Goal: Information Seeking & Learning: Learn about a topic

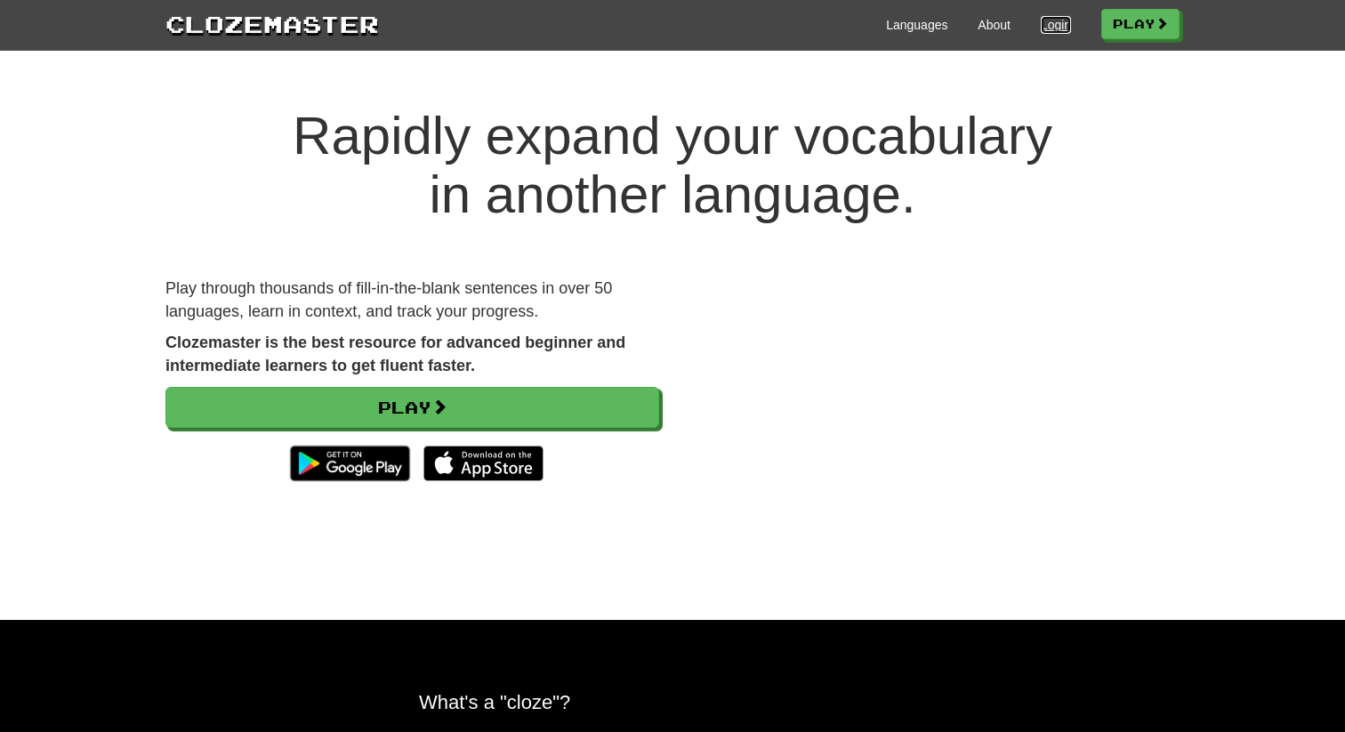
click at [1043, 25] on link "Login" at bounding box center [1056, 25] width 30 height 18
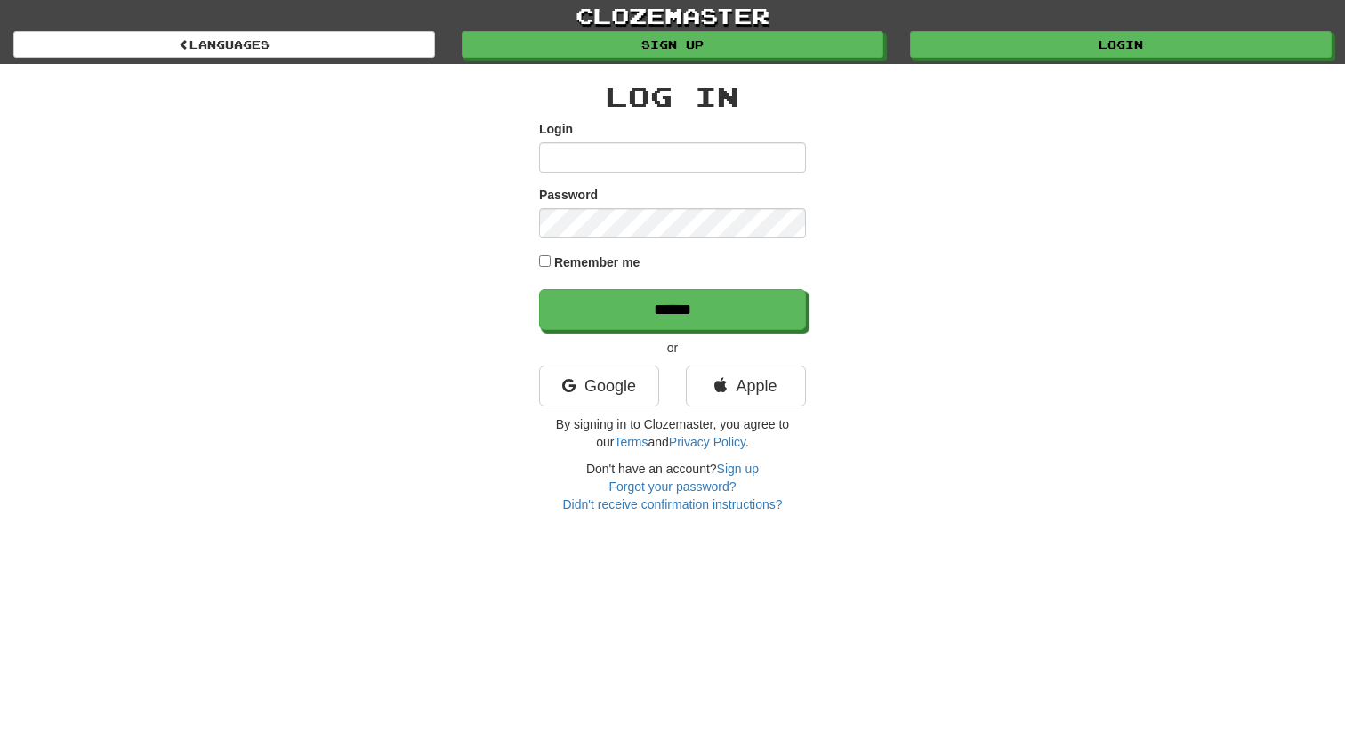
click at [630, 168] on input "Login" at bounding box center [672, 157] width 267 height 30
click at [587, 391] on link "Google" at bounding box center [599, 386] width 120 height 41
click at [600, 394] on link "Google" at bounding box center [599, 386] width 120 height 41
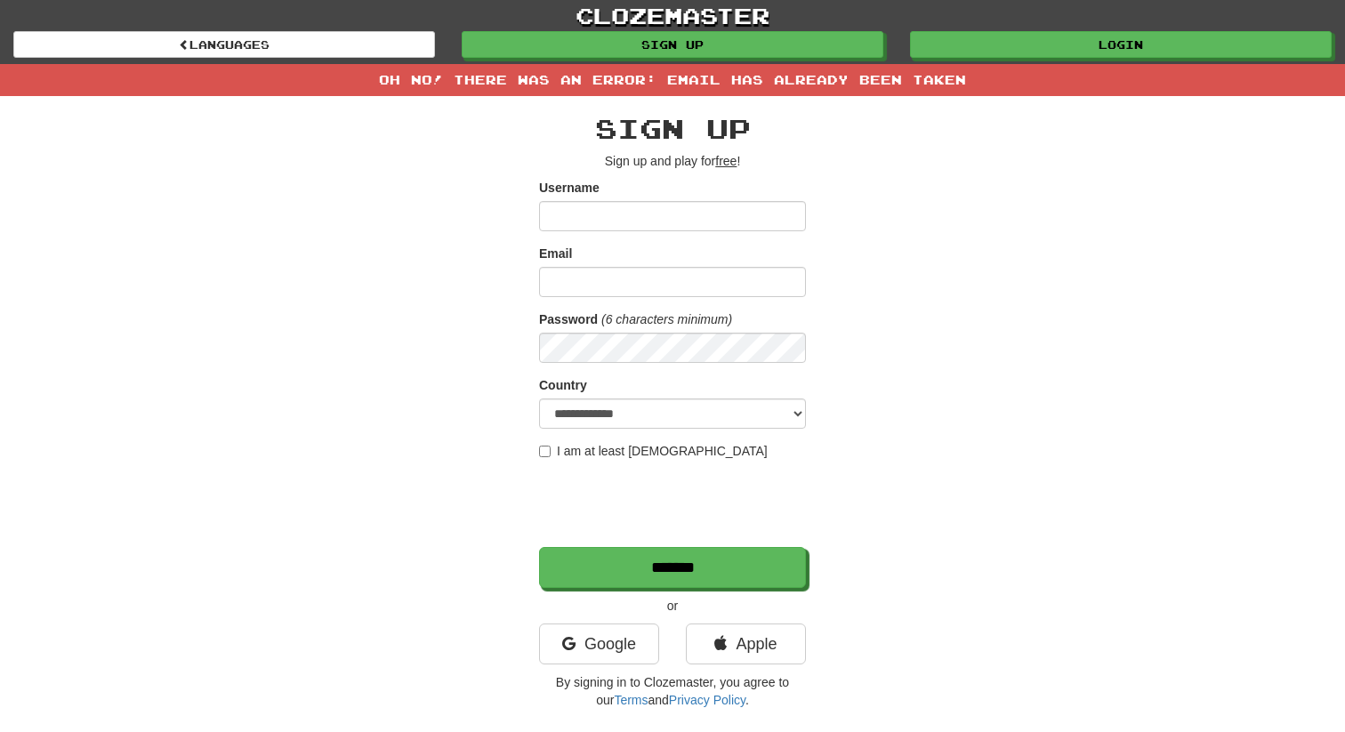
click at [601, 225] on input "Username" at bounding box center [672, 216] width 267 height 30
click at [955, 64] on div "Oh no! There was an error: Email has already been taken" at bounding box center [672, 80] width 1345 height 32
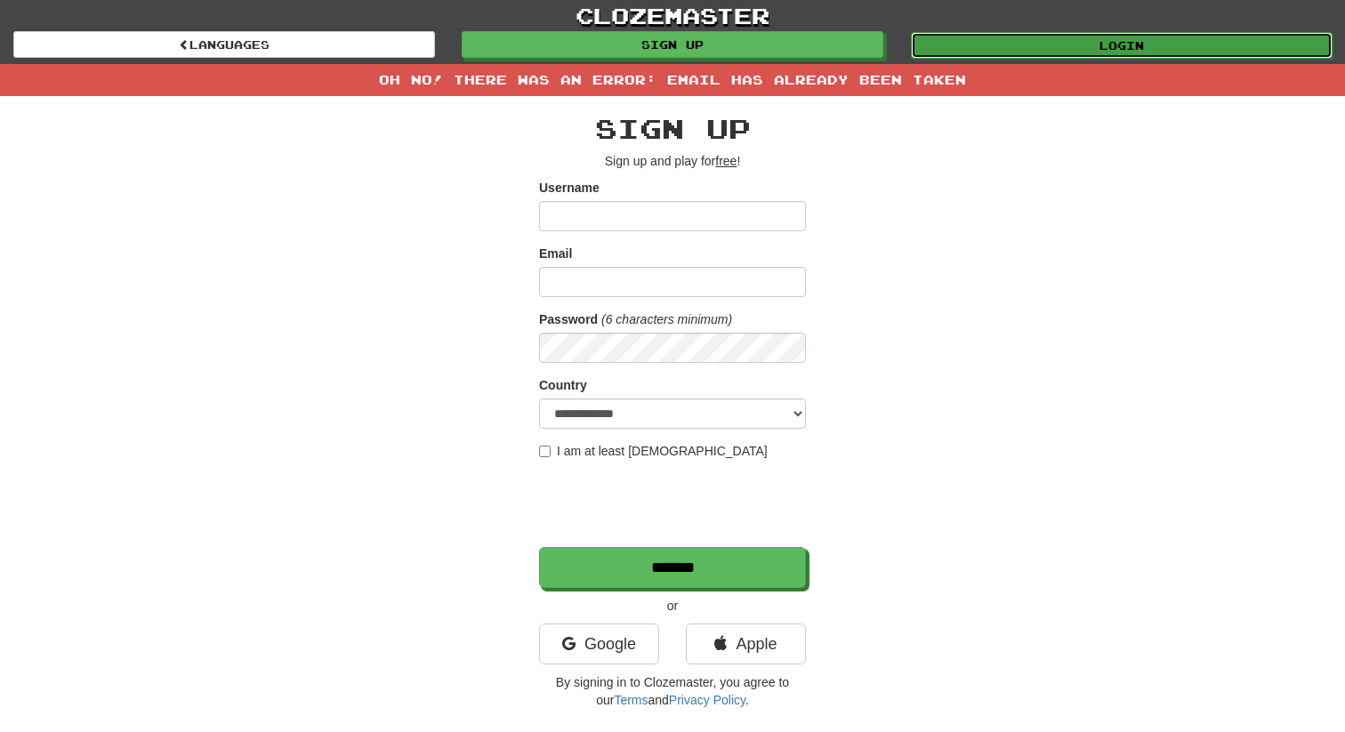
click at [955, 50] on link "Login" at bounding box center [1122, 45] width 422 height 27
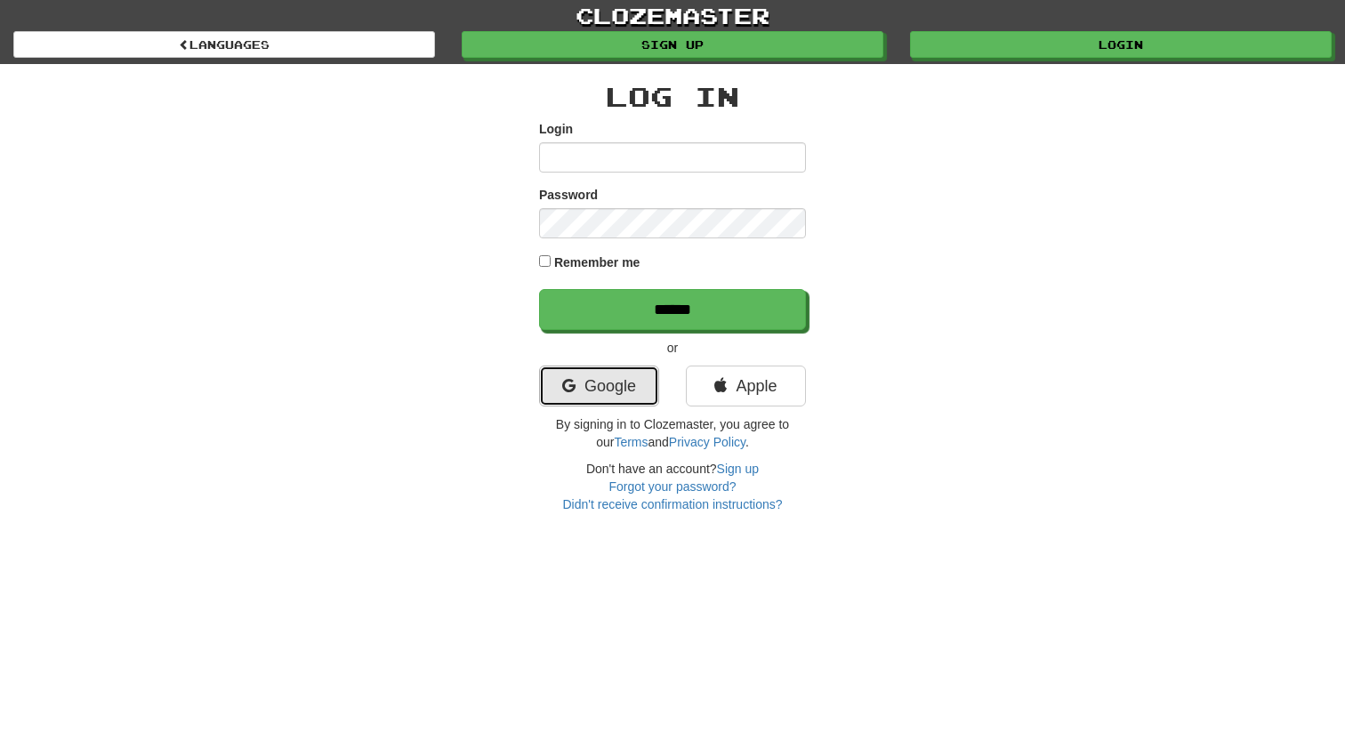
click at [558, 375] on link "Google" at bounding box center [599, 386] width 120 height 41
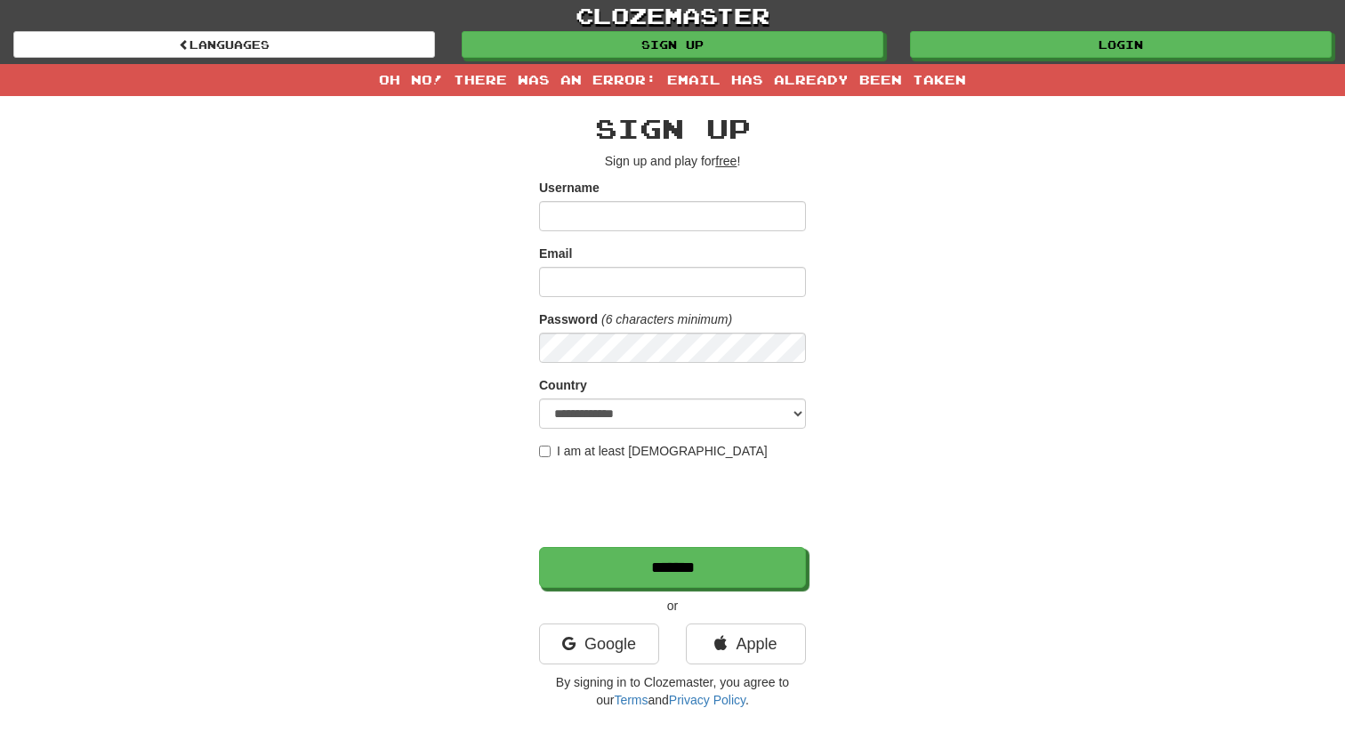
click at [648, 240] on form "**********" at bounding box center [672, 383] width 267 height 409
click at [609, 282] on input "Email" at bounding box center [672, 282] width 267 height 30
type input "**********"
click at [640, 222] on input "Username" at bounding box center [672, 216] width 267 height 30
type input "******"
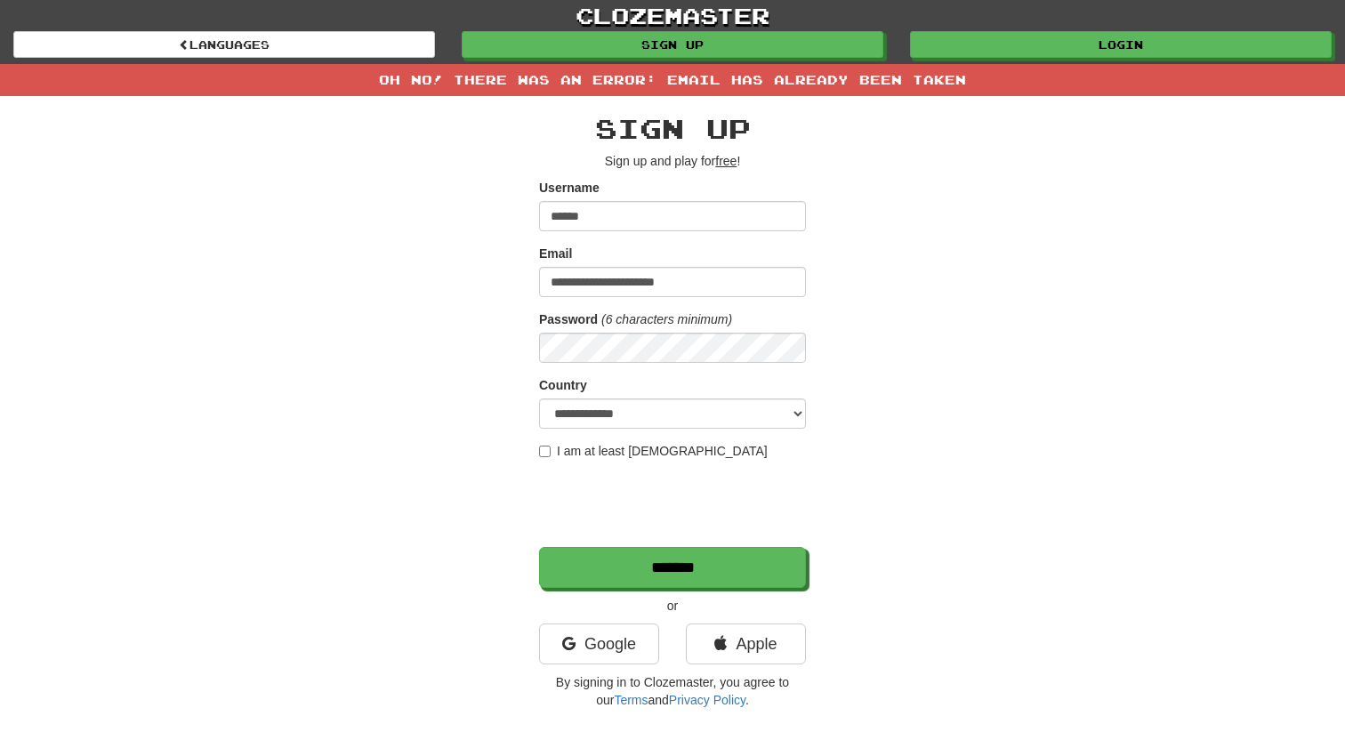
click at [566, 449] on label "I am at least 16 years old" at bounding box center [653, 451] width 229 height 18
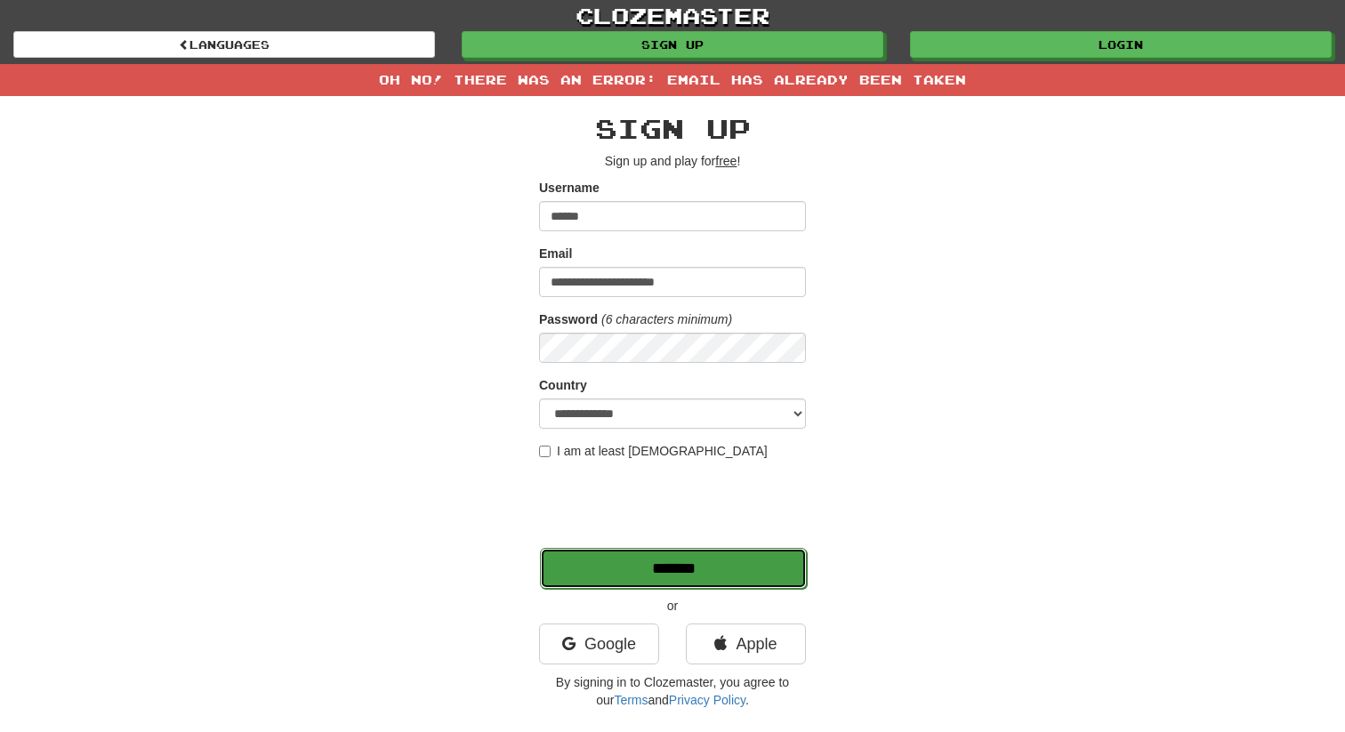
click at [681, 577] on input "*******" at bounding box center [673, 568] width 267 height 41
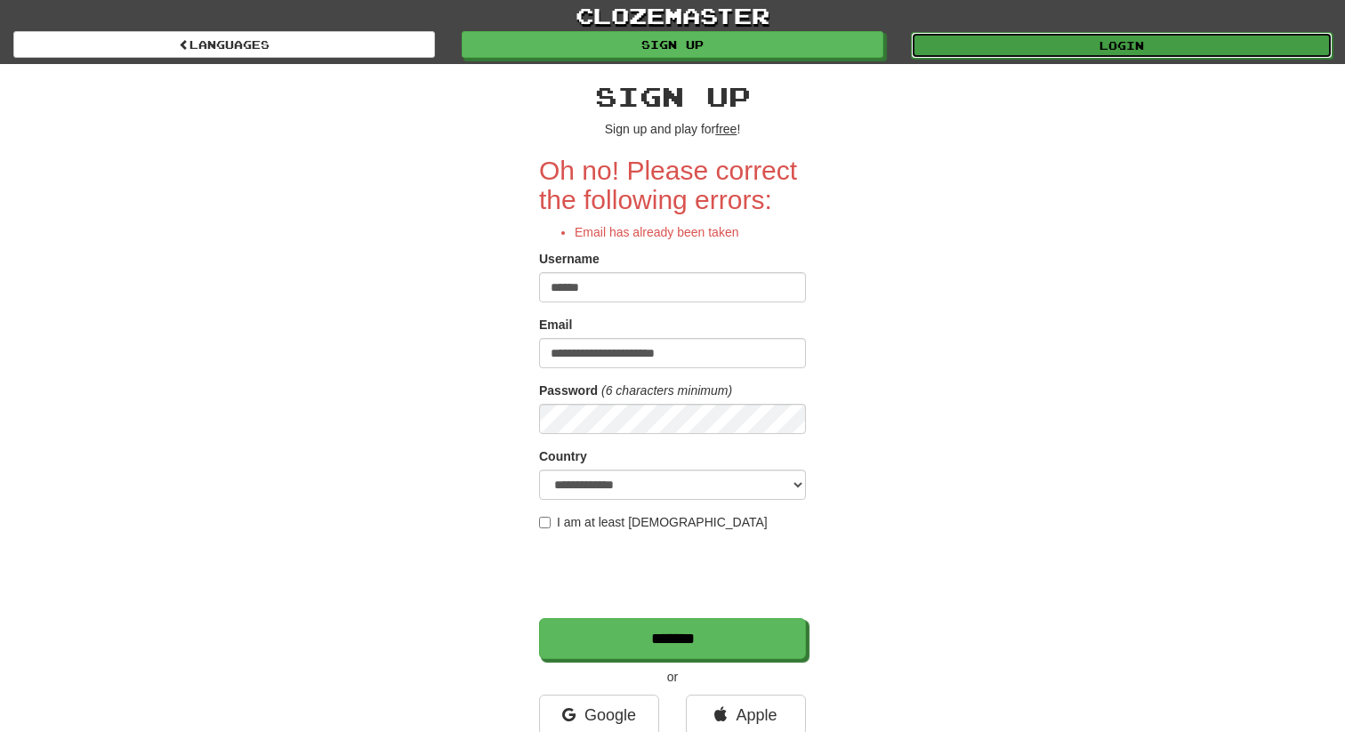
click at [1140, 40] on link "Login" at bounding box center [1122, 45] width 422 height 27
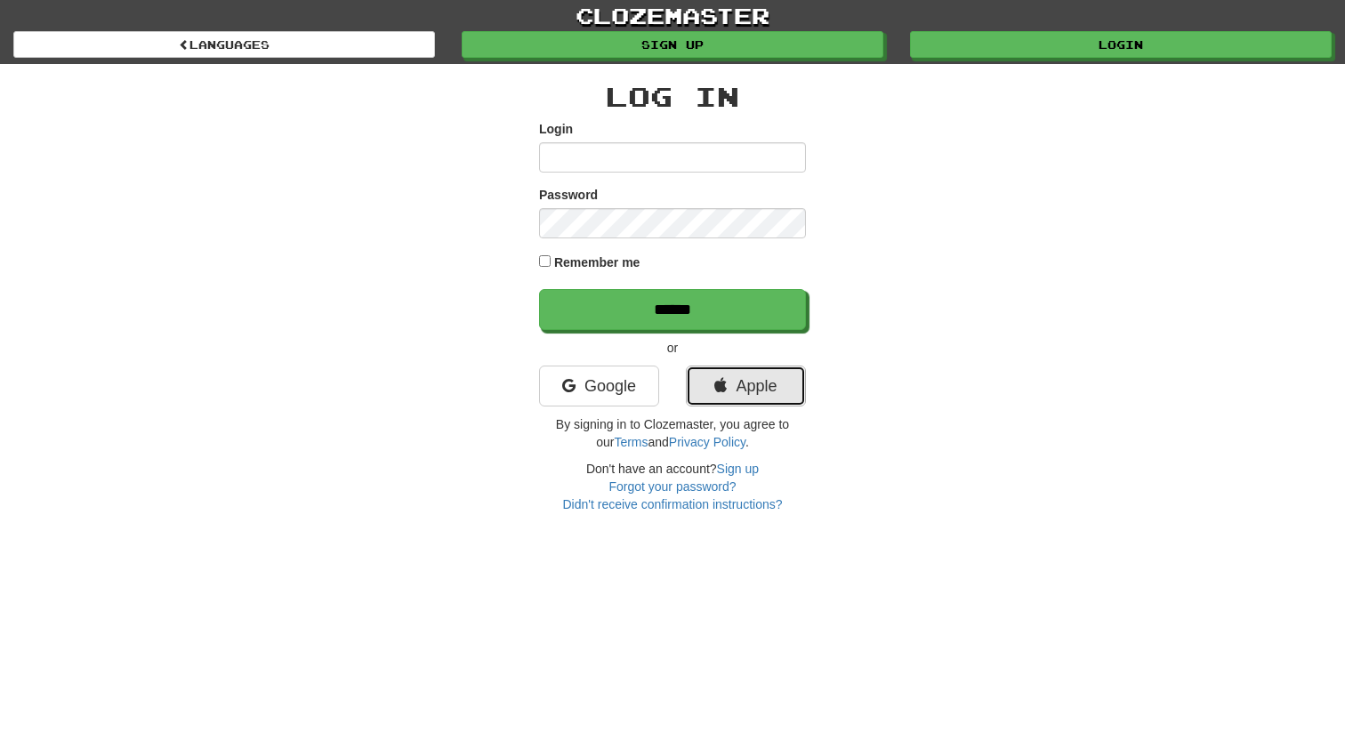
click at [718, 394] on link "Apple" at bounding box center [746, 386] width 120 height 41
click at [612, 368] on link "Google" at bounding box center [599, 386] width 120 height 41
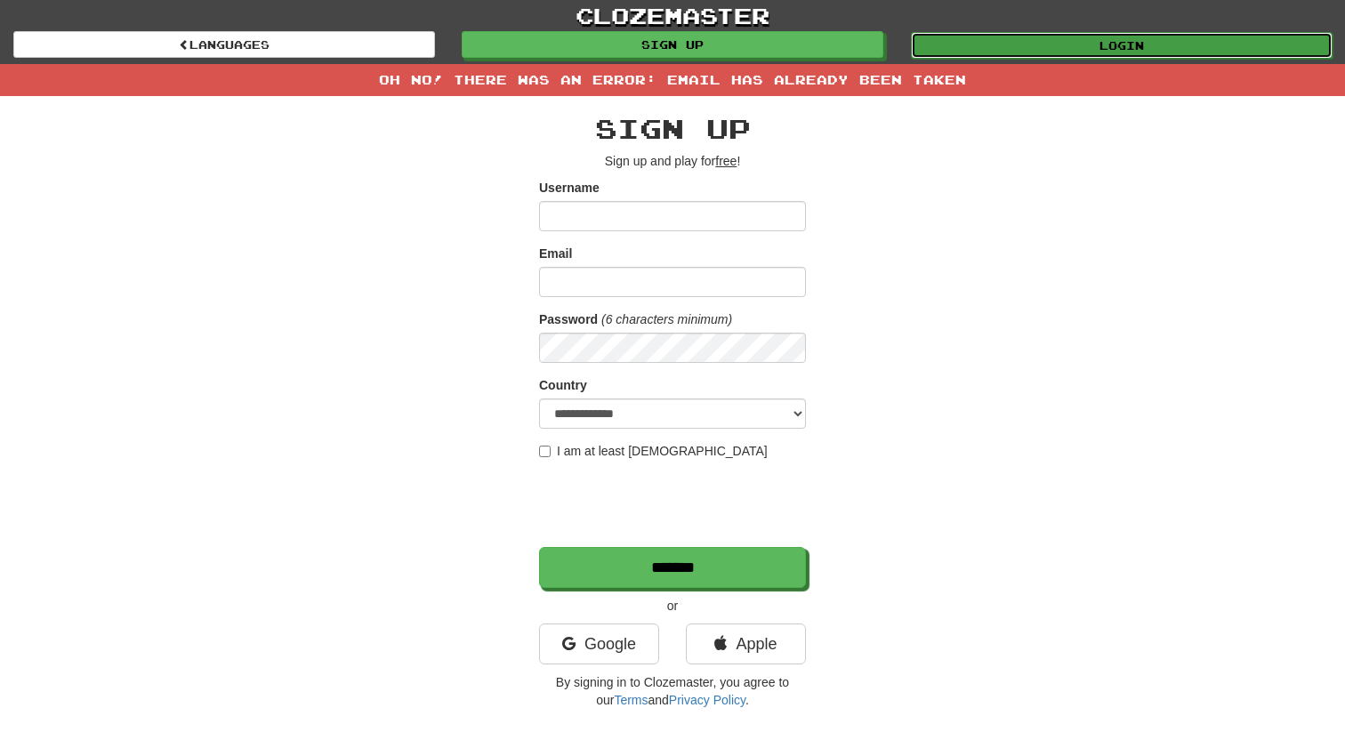
click at [967, 49] on link "Login" at bounding box center [1122, 45] width 422 height 27
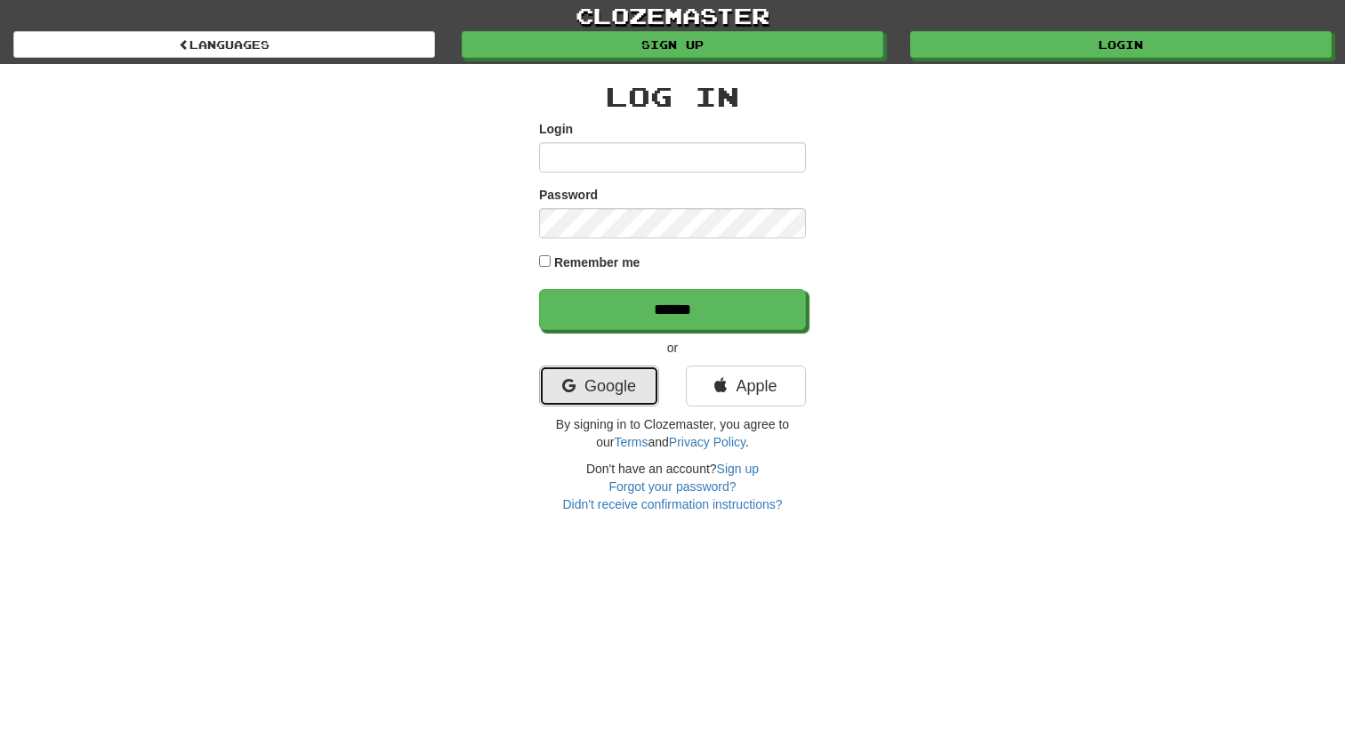
click at [560, 397] on link "Google" at bounding box center [599, 386] width 120 height 41
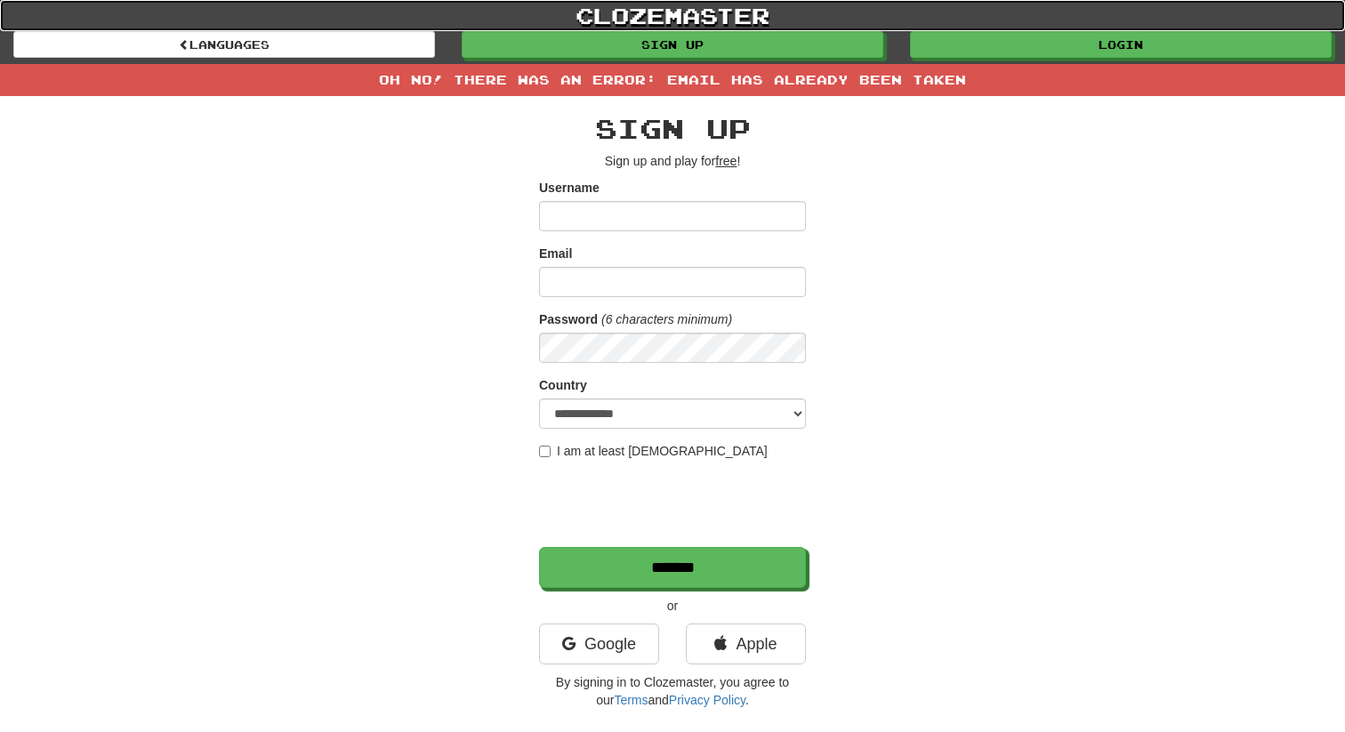
click at [310, 23] on link "clozemaster" at bounding box center [672, 15] width 1345 height 31
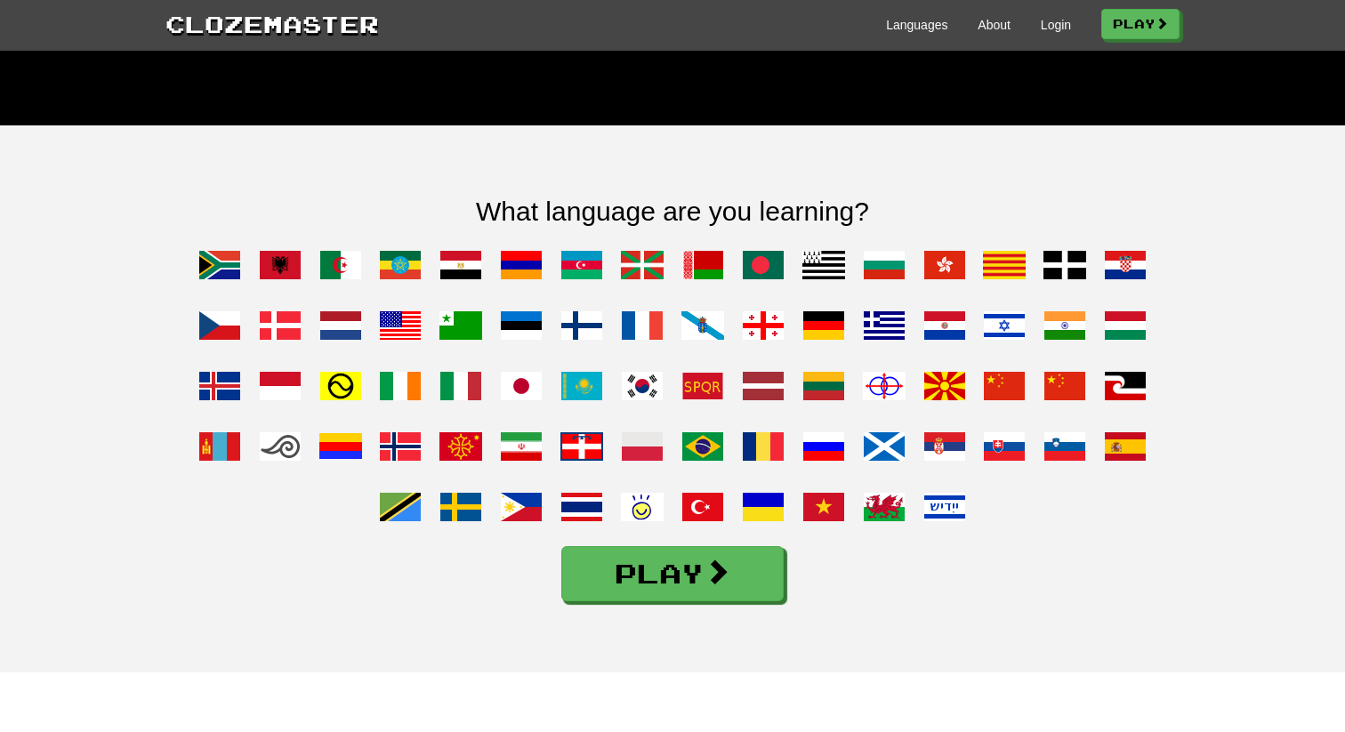
scroll to position [1362, 0]
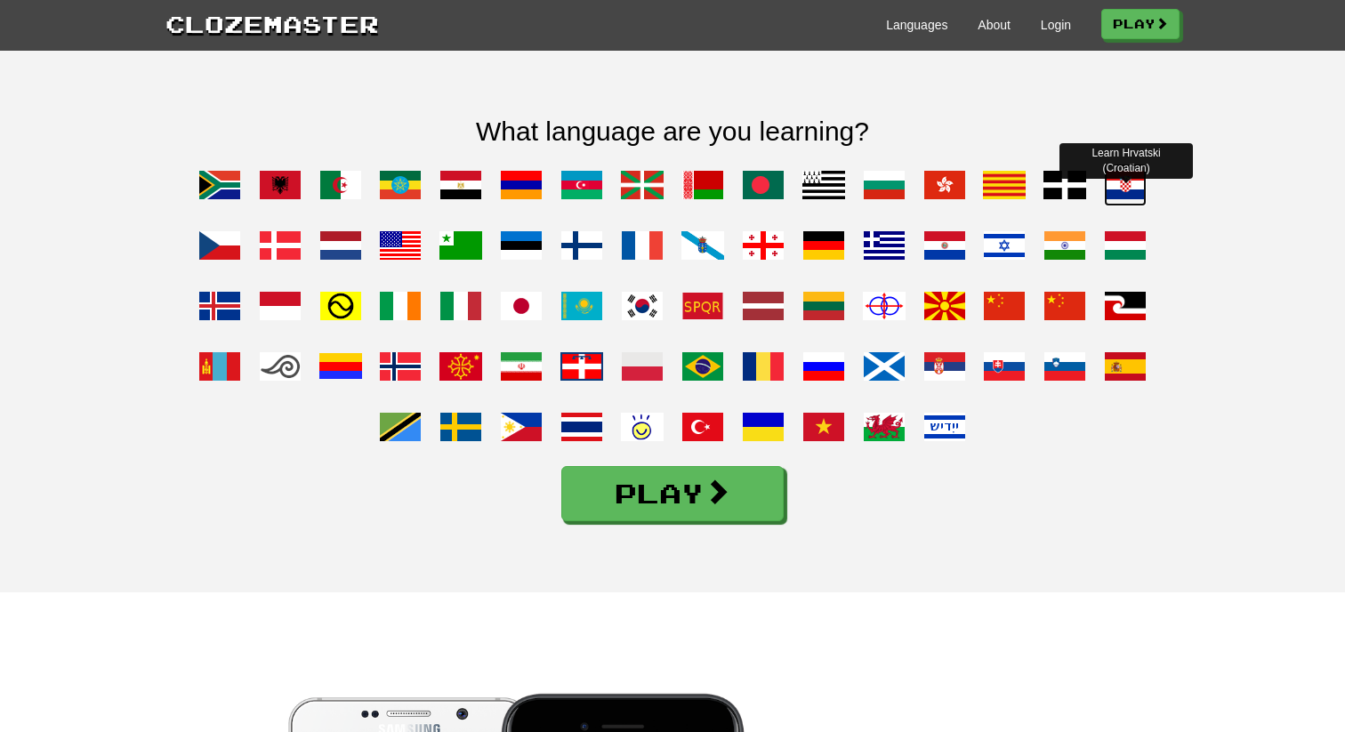
click at [1138, 206] on span at bounding box center [1125, 185] width 43 height 43
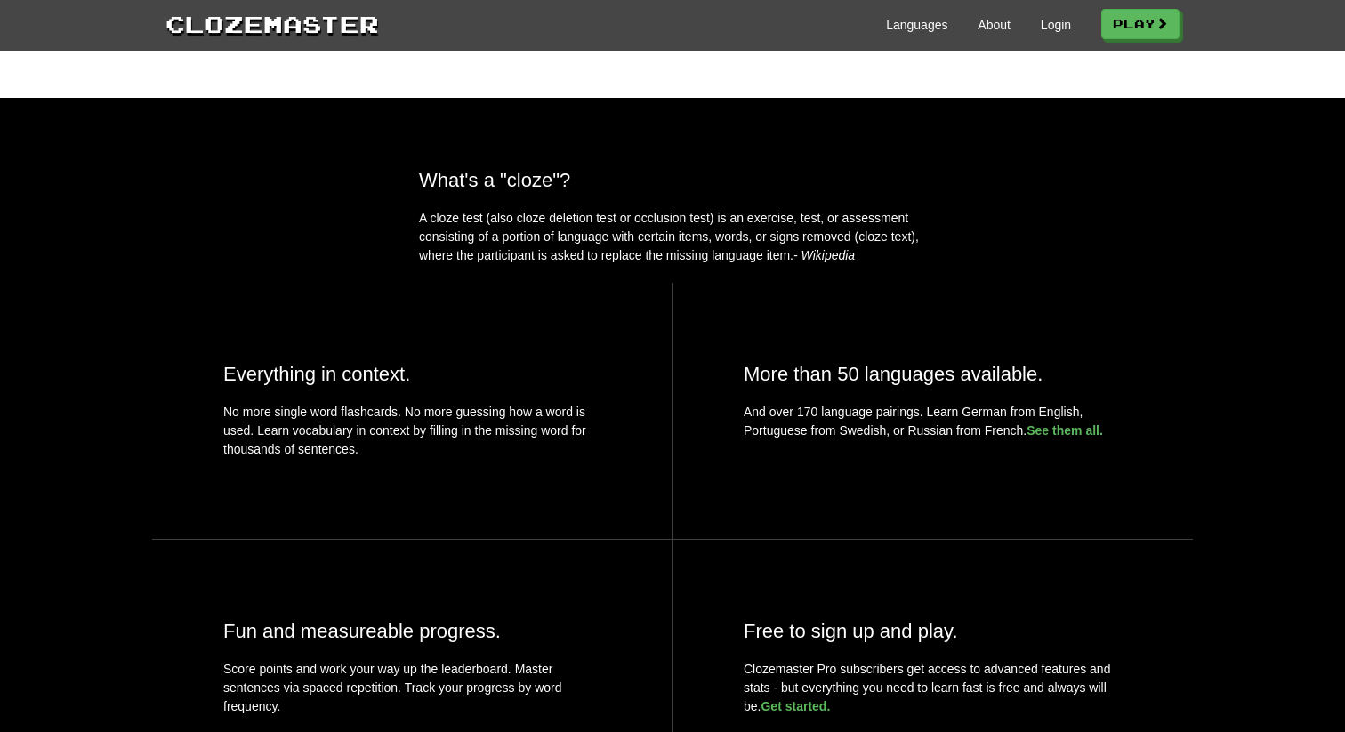
scroll to position [0, 0]
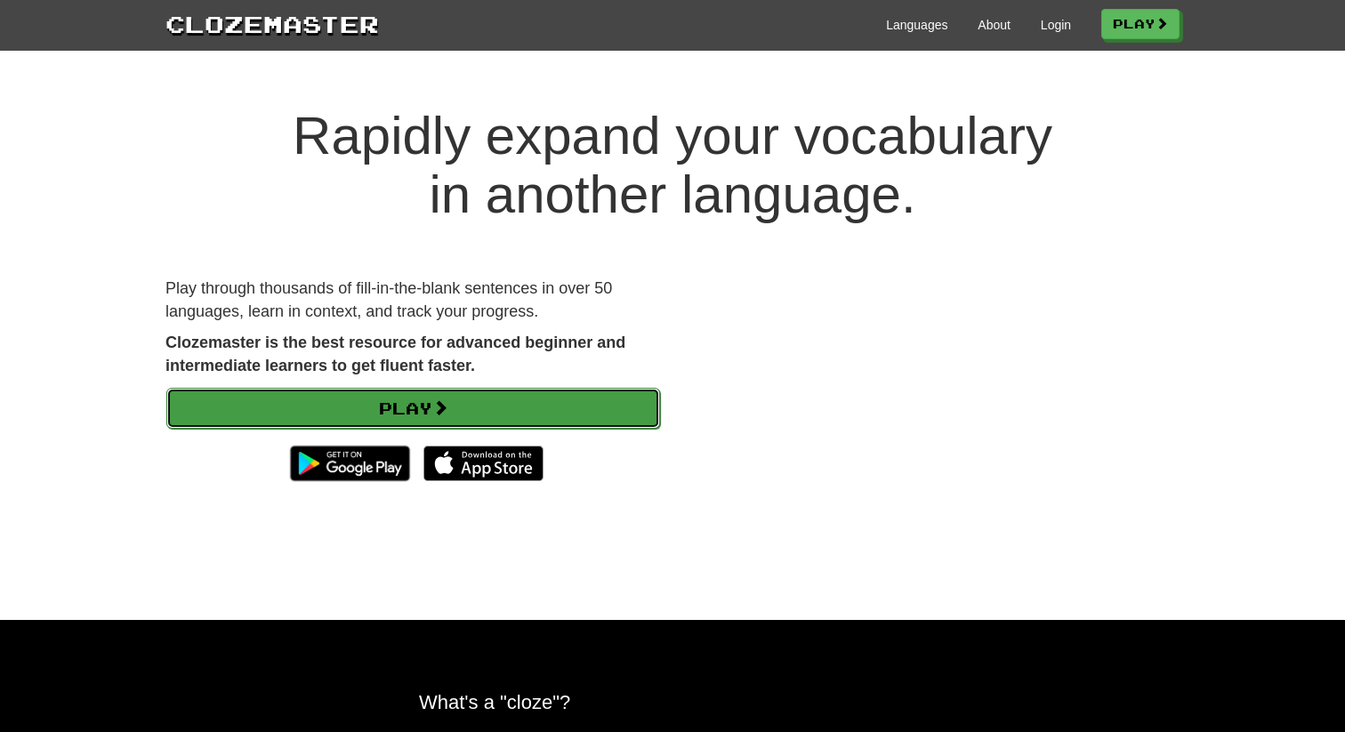
click at [593, 410] on link "Play" at bounding box center [413, 408] width 494 height 41
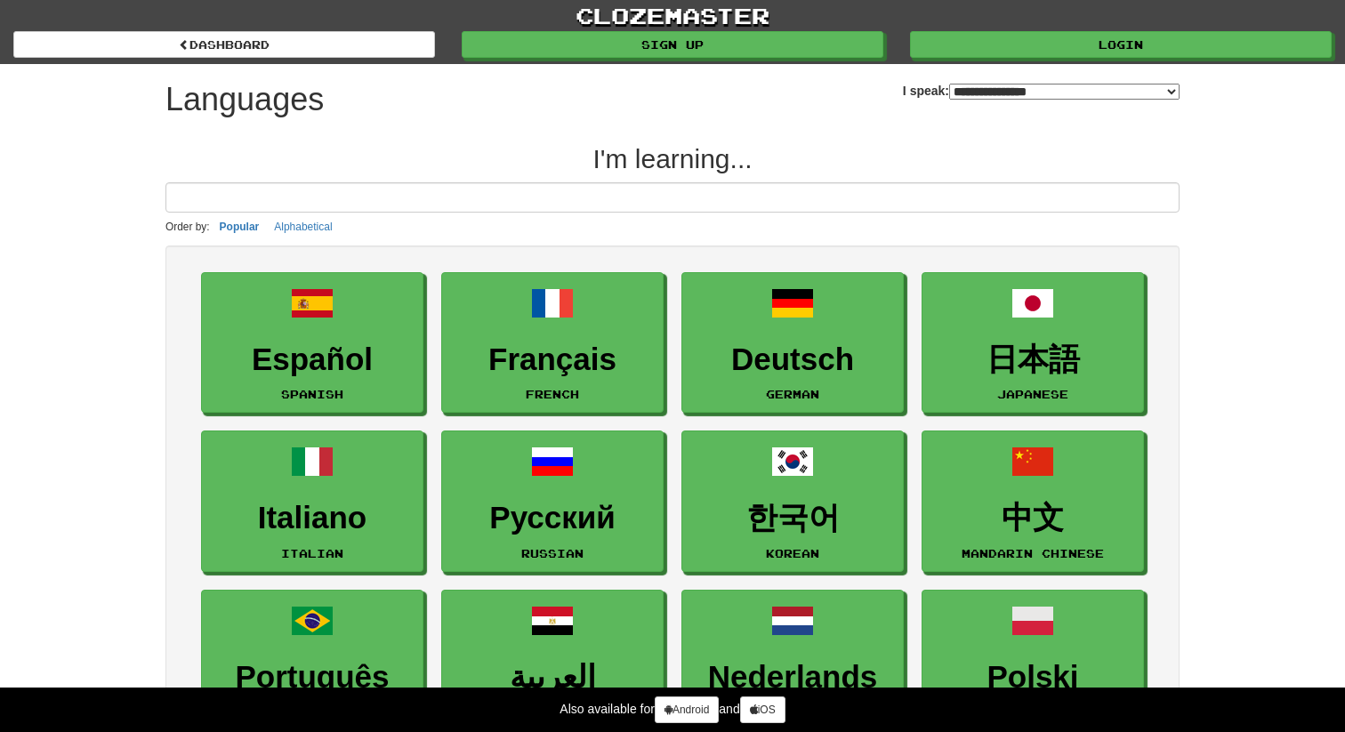
select select "*******"
click at [977, 58] on div "clozemaster dashboard Sign up Login dashboard" at bounding box center [672, 32] width 1318 height 64
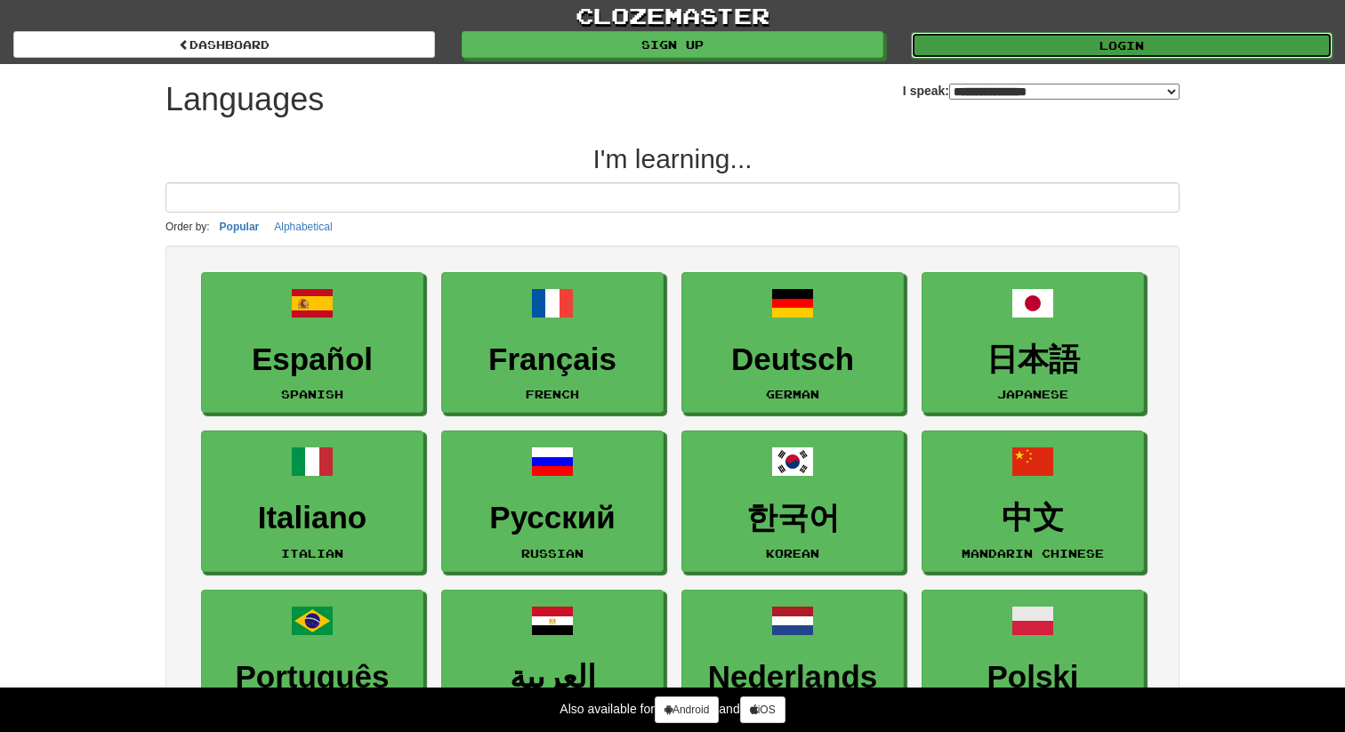
click at [977, 47] on link "Login" at bounding box center [1122, 45] width 422 height 27
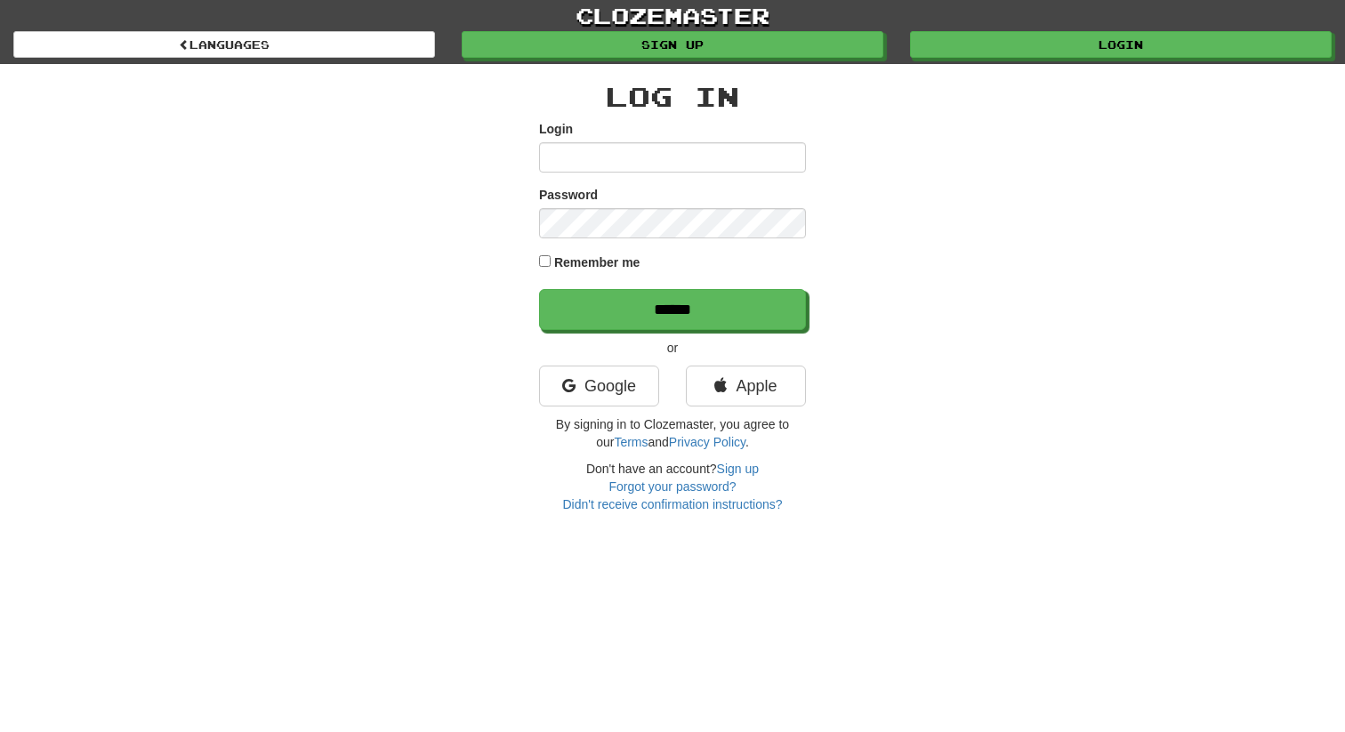
click at [739, 206] on div "Password" at bounding box center [672, 212] width 267 height 52
click at [624, 168] on input "Login" at bounding box center [672, 157] width 267 height 30
click at [610, 373] on link "Google" at bounding box center [599, 386] width 120 height 41
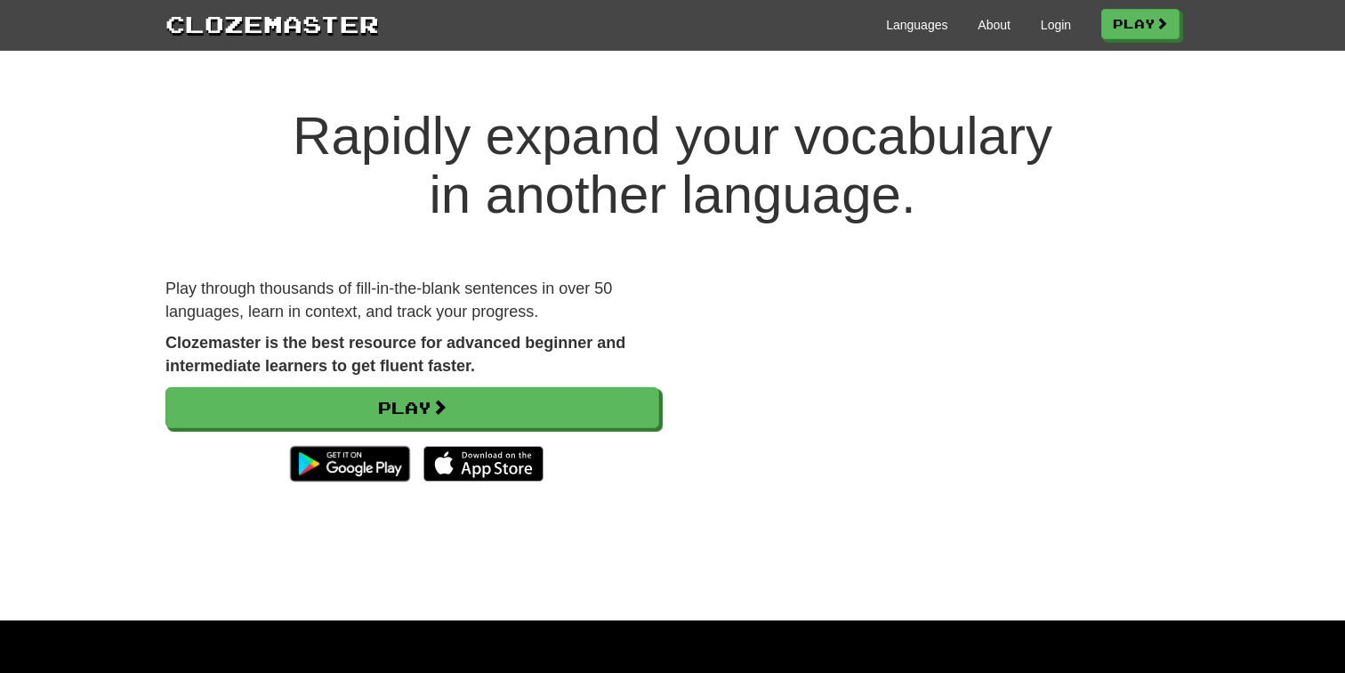
click at [1014, 31] on div "Languages About Login Play" at bounding box center [779, 23] width 801 height 33
click at [1041, 31] on link "Login" at bounding box center [1056, 25] width 30 height 18
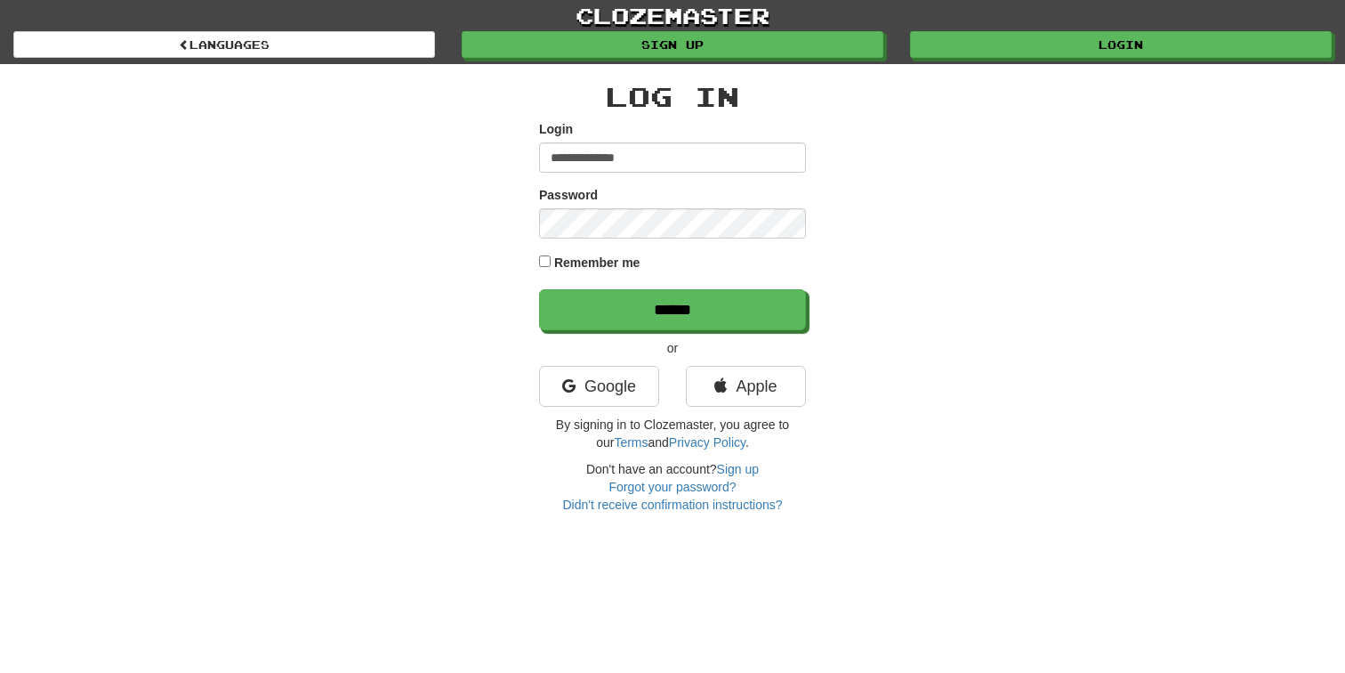
type input "**********"
click at [595, 264] on label "Remember me" at bounding box center [597, 263] width 86 height 18
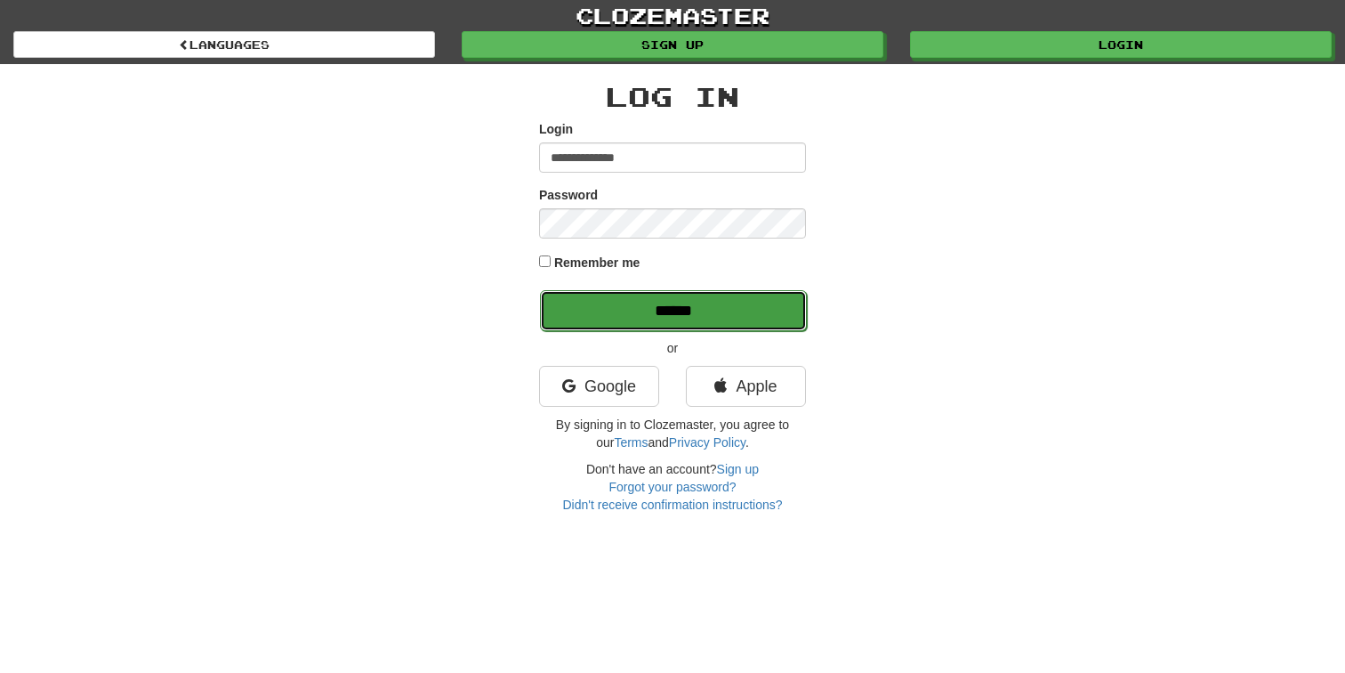
click at [605, 308] on input "******" at bounding box center [673, 310] width 267 height 41
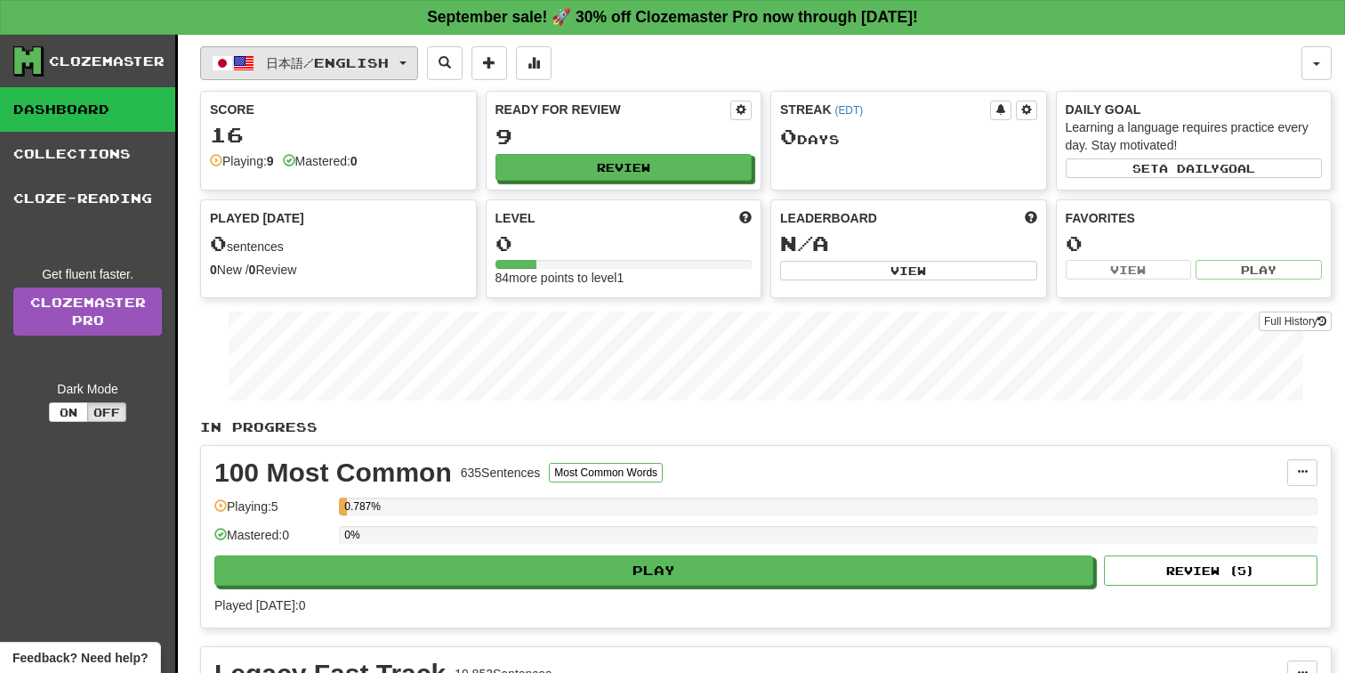
click at [408, 60] on button "日本語 / English" at bounding box center [309, 63] width 218 height 34
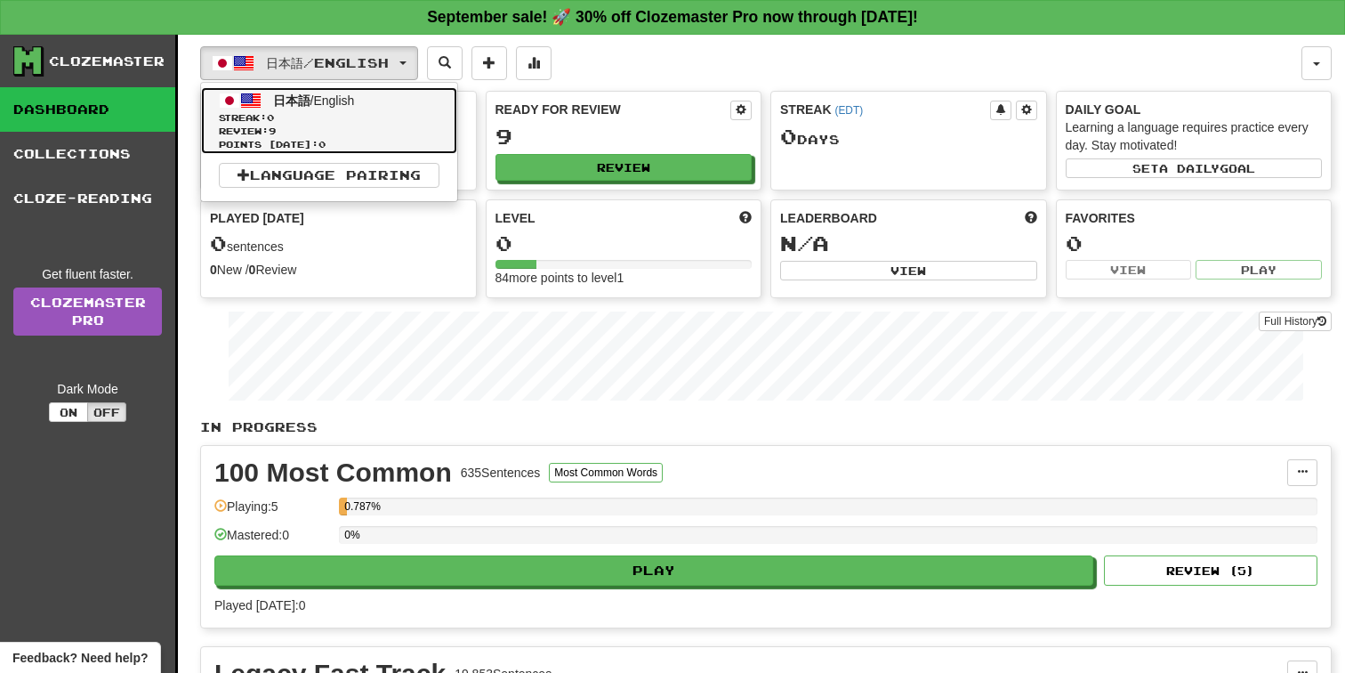
click at [351, 103] on span "日本語 / English" at bounding box center [314, 100] width 82 height 14
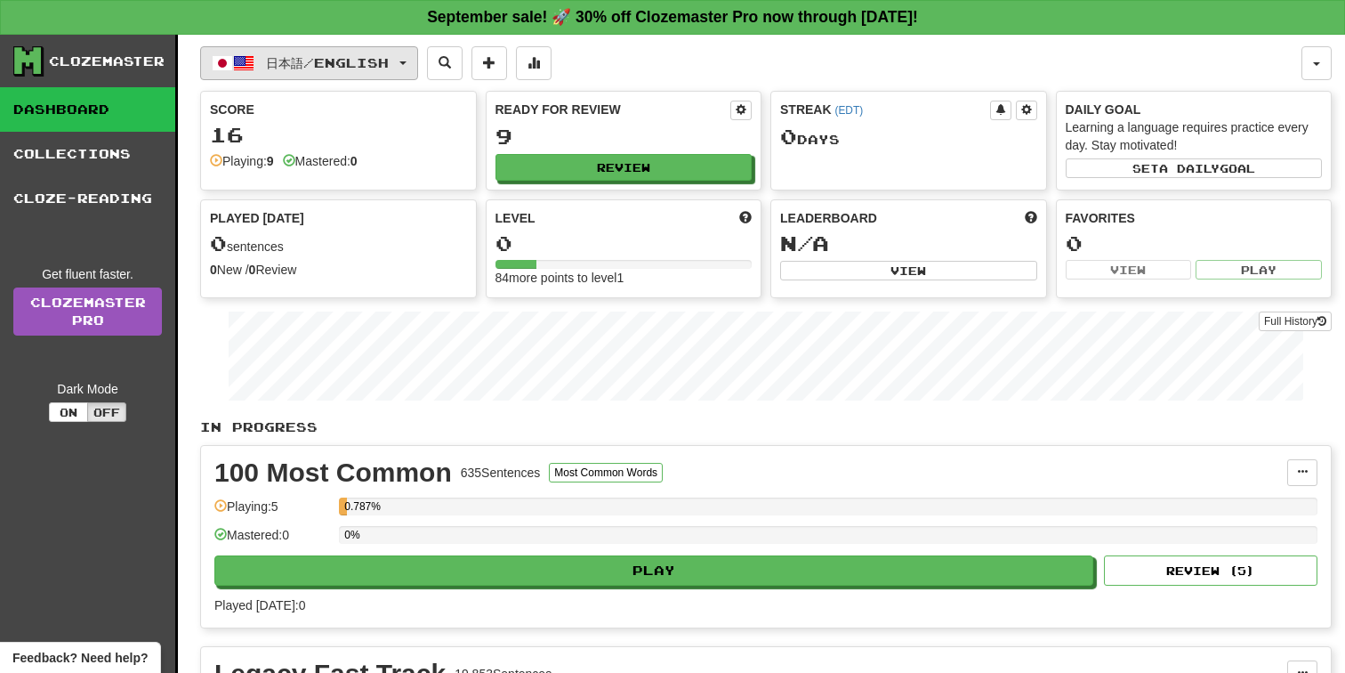
click at [327, 70] on button "日本語 / English" at bounding box center [309, 63] width 218 height 34
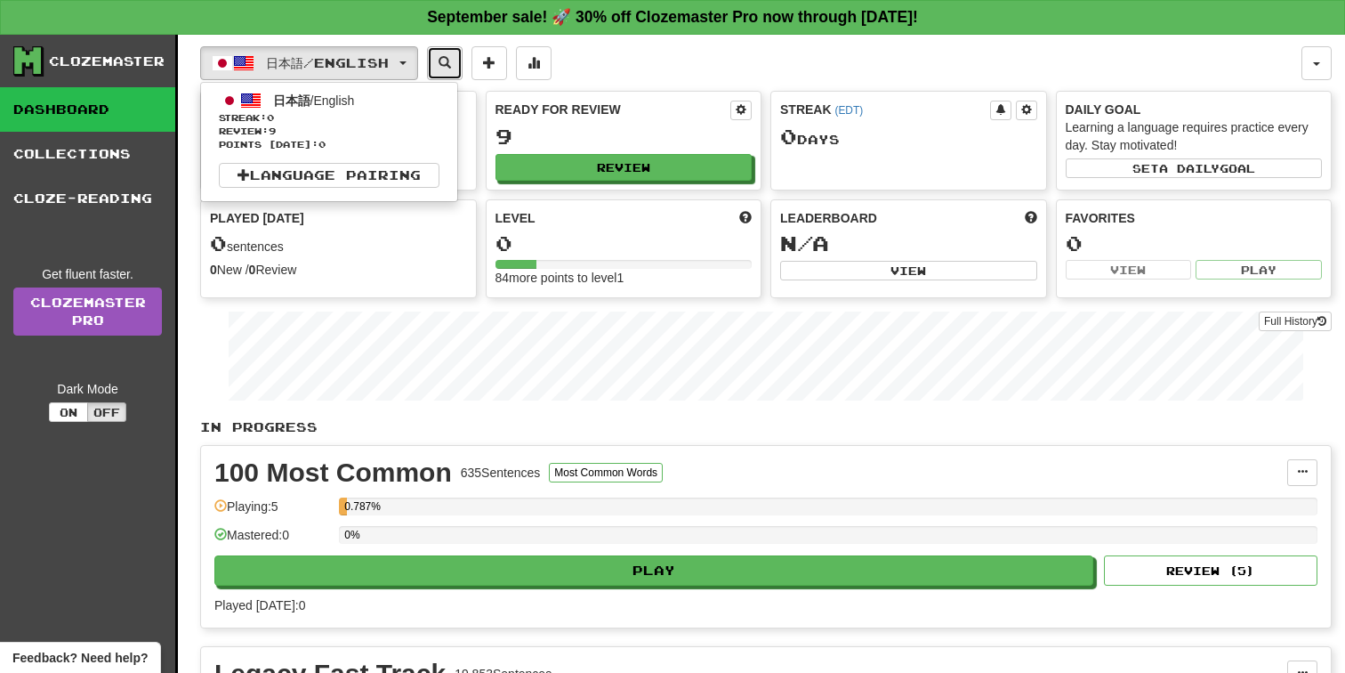
click at [451, 59] on span at bounding box center [445, 62] width 12 height 12
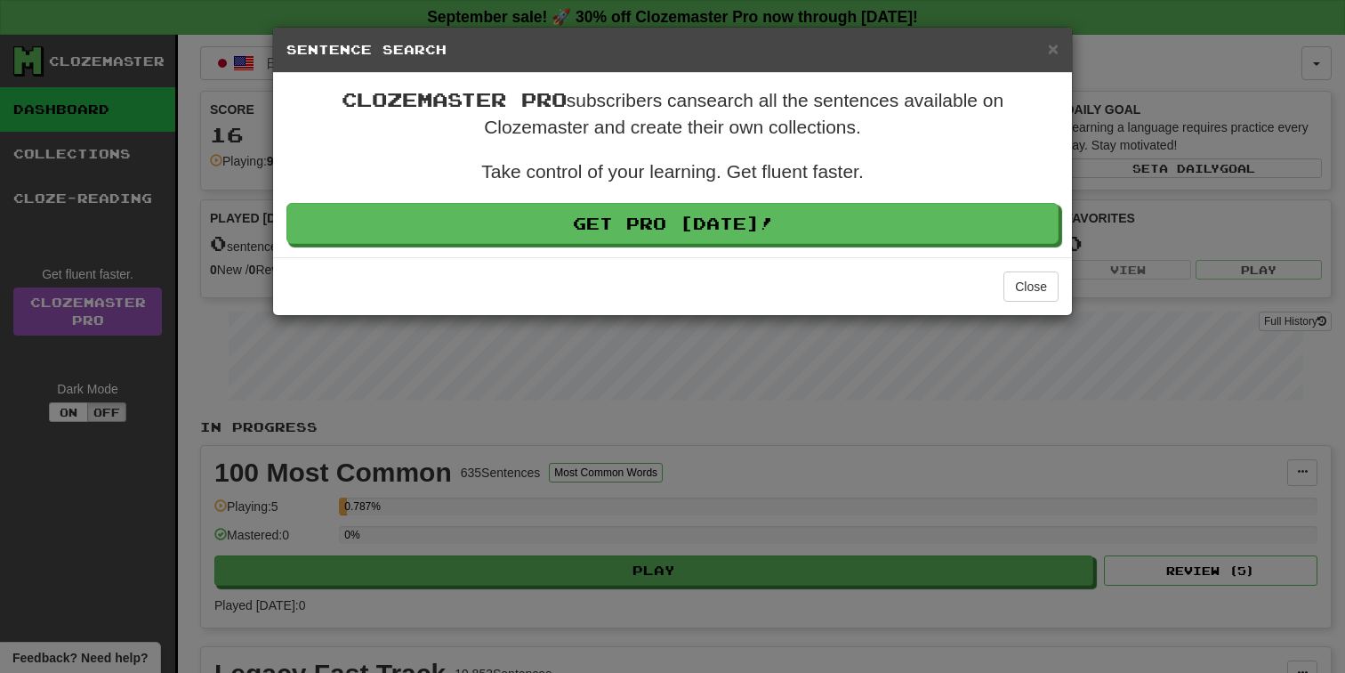
click at [1043, 58] on h5 "Sentence Search" at bounding box center [672, 50] width 772 height 18
click at [1049, 52] on span "×" at bounding box center [1053, 48] width 11 height 20
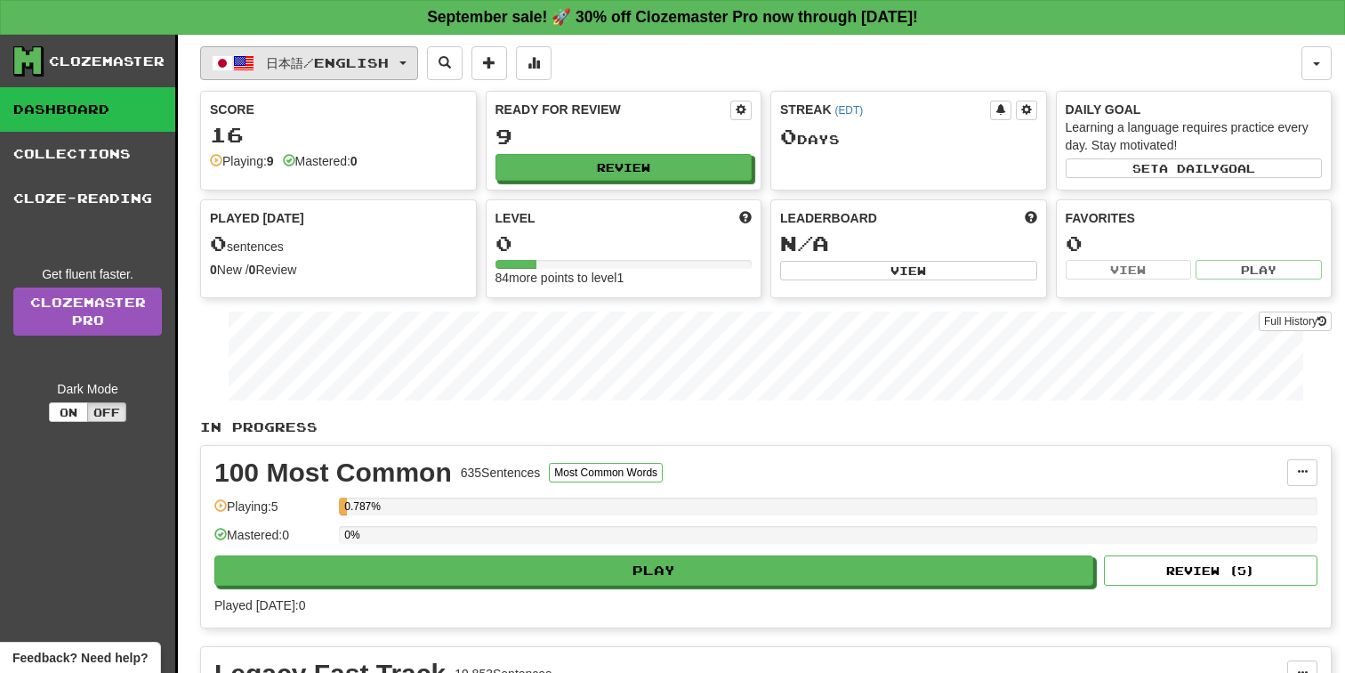
click at [223, 65] on span "button" at bounding box center [222, 62] width 21 height 21
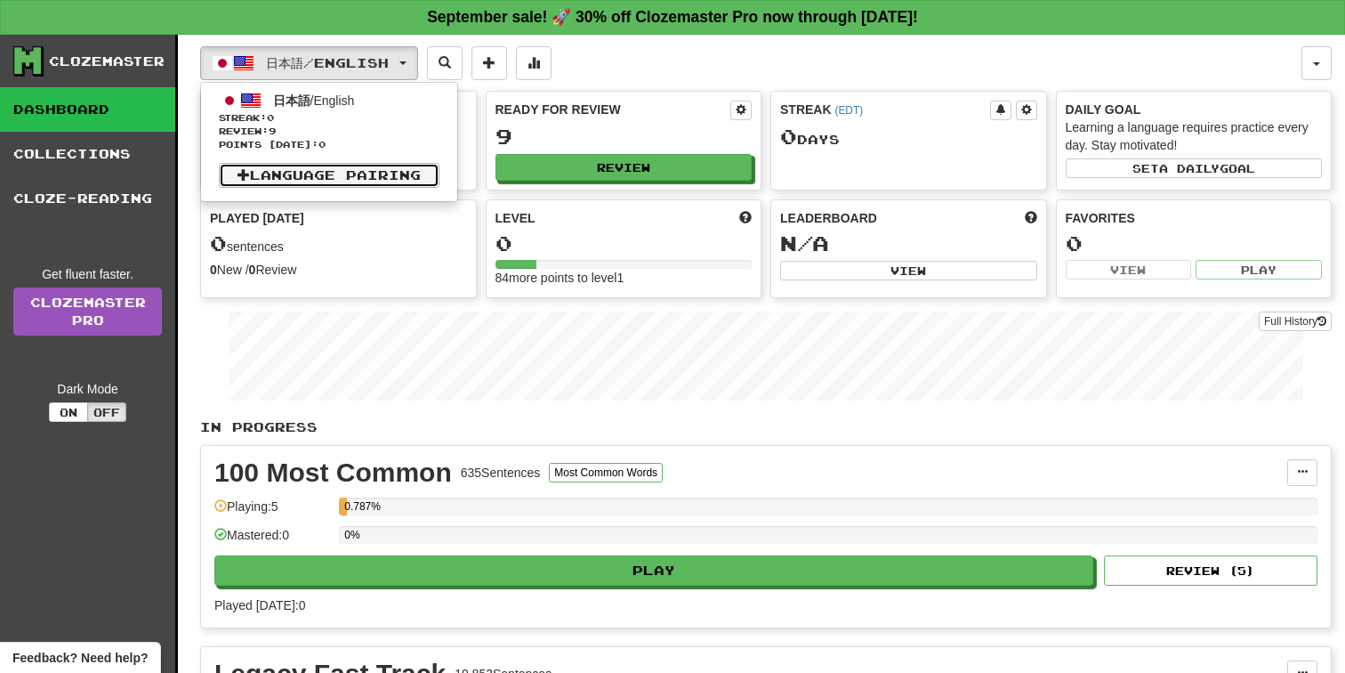
click at [272, 176] on link "Language Pairing" at bounding box center [329, 175] width 221 height 25
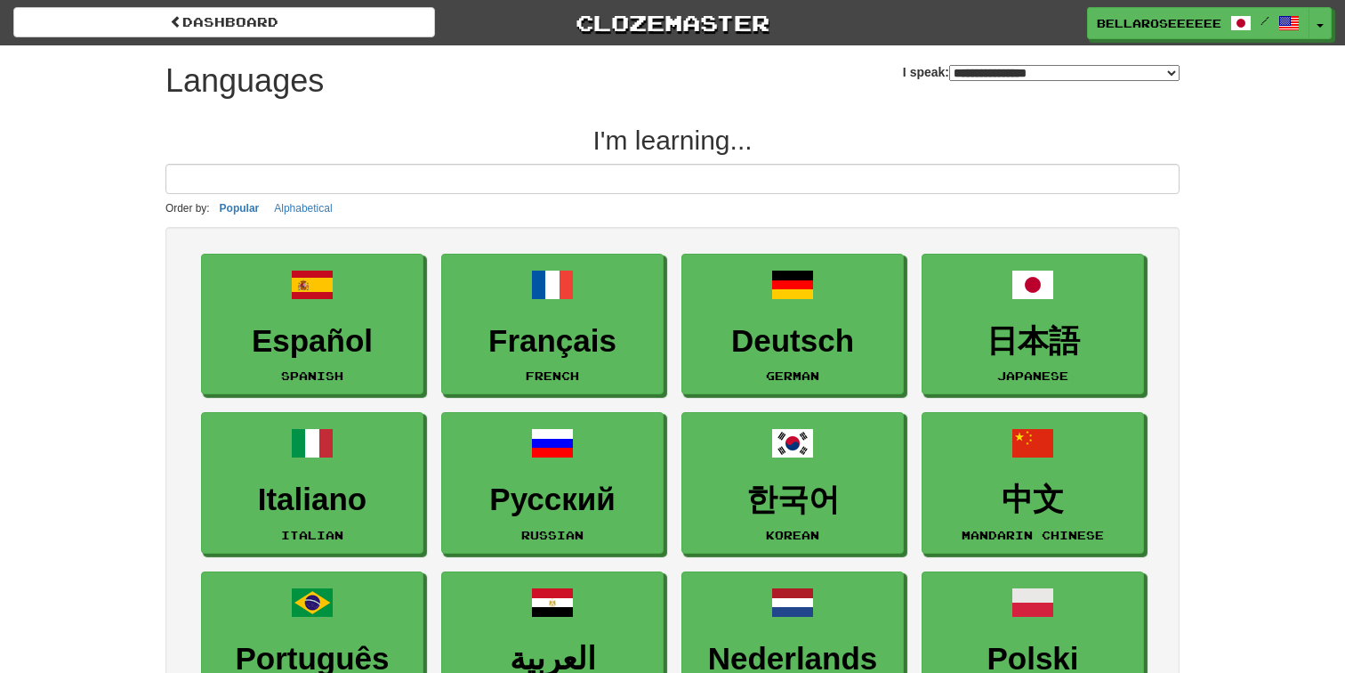
select select "*******"
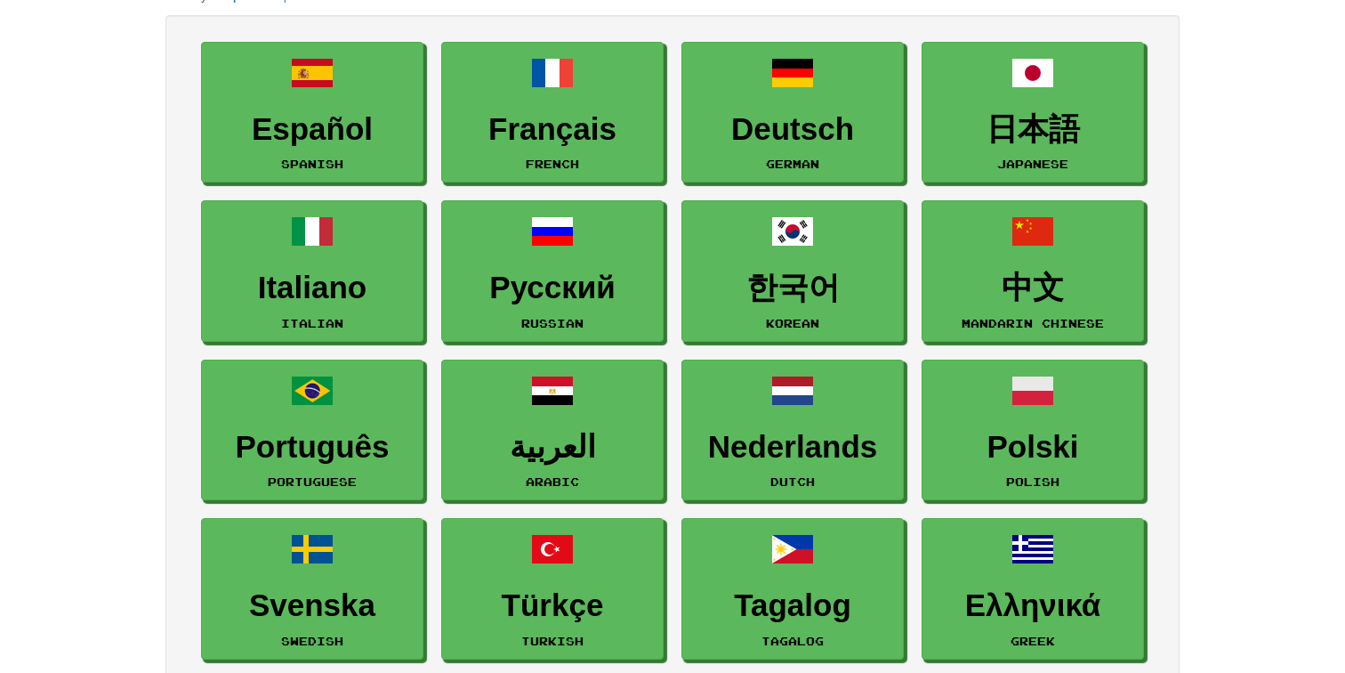
scroll to position [235, 0]
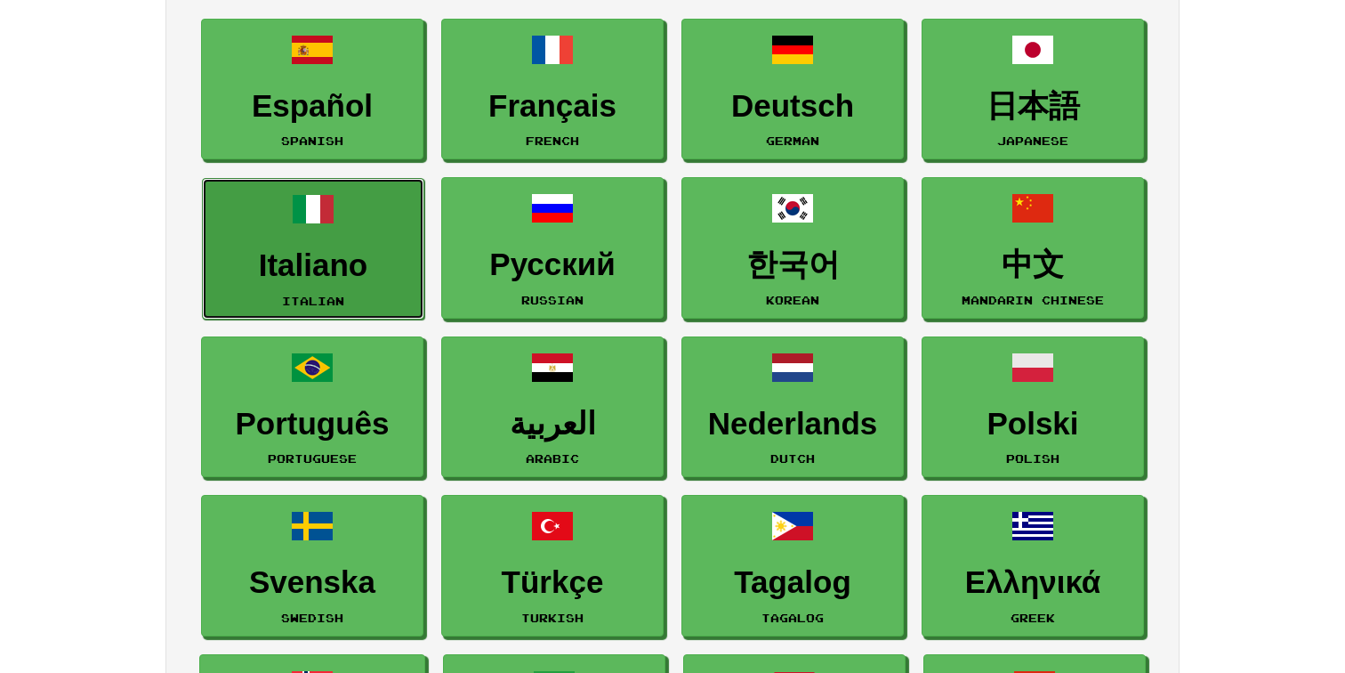
click at [312, 239] on link "Italiano Italian" at bounding box center [313, 248] width 222 height 141
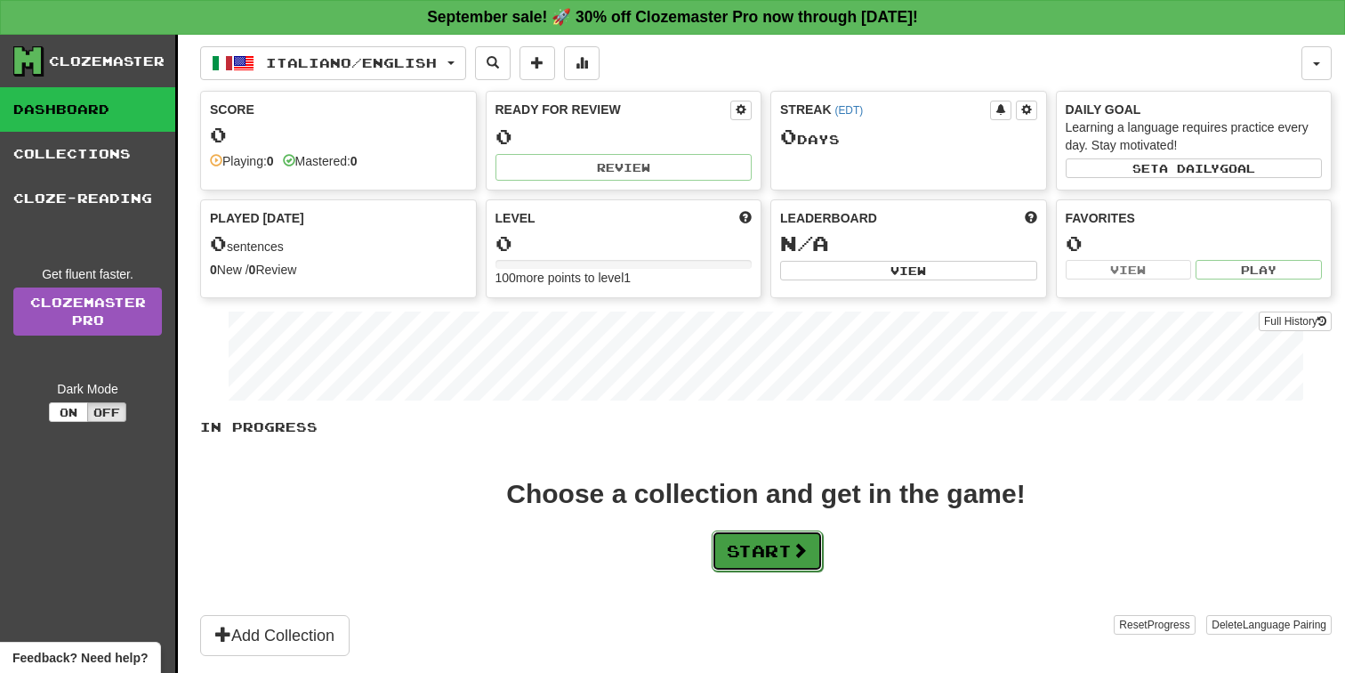
click at [738, 546] on button "Start" at bounding box center [767, 550] width 111 height 41
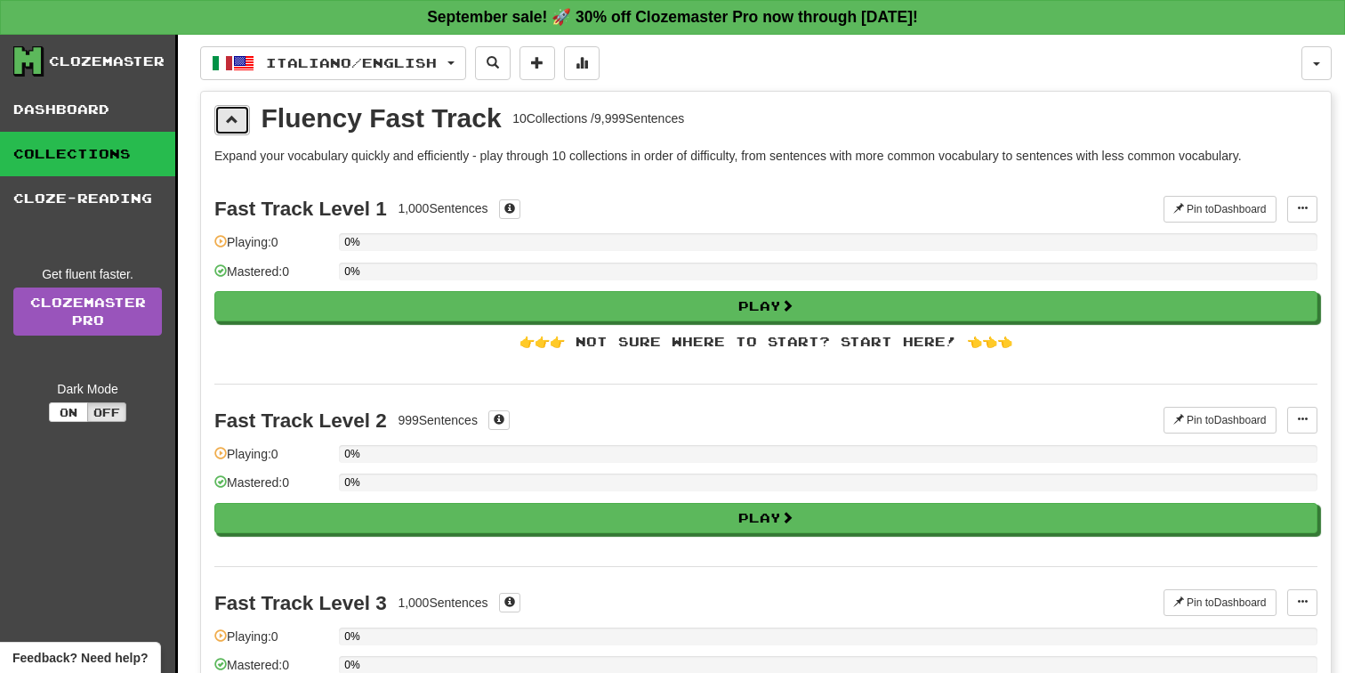
click at [240, 125] on button at bounding box center [232, 120] width 36 height 30
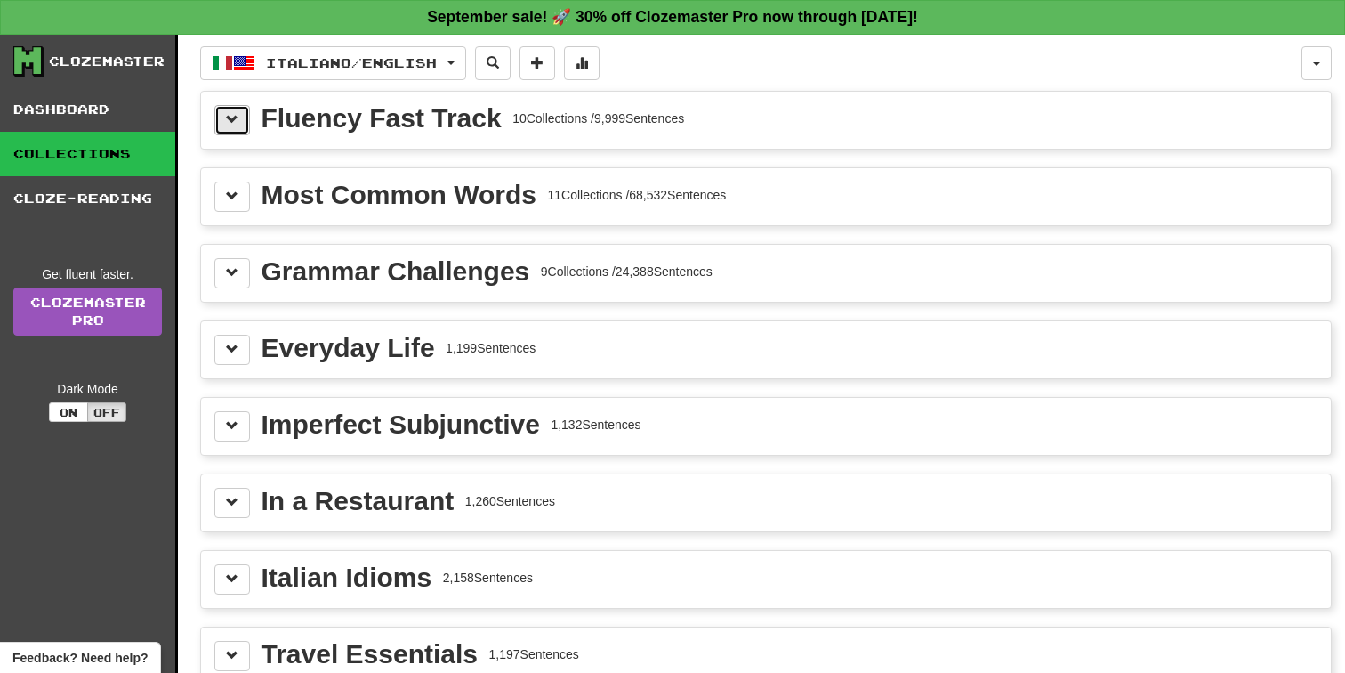
click at [241, 125] on button at bounding box center [232, 120] width 36 height 30
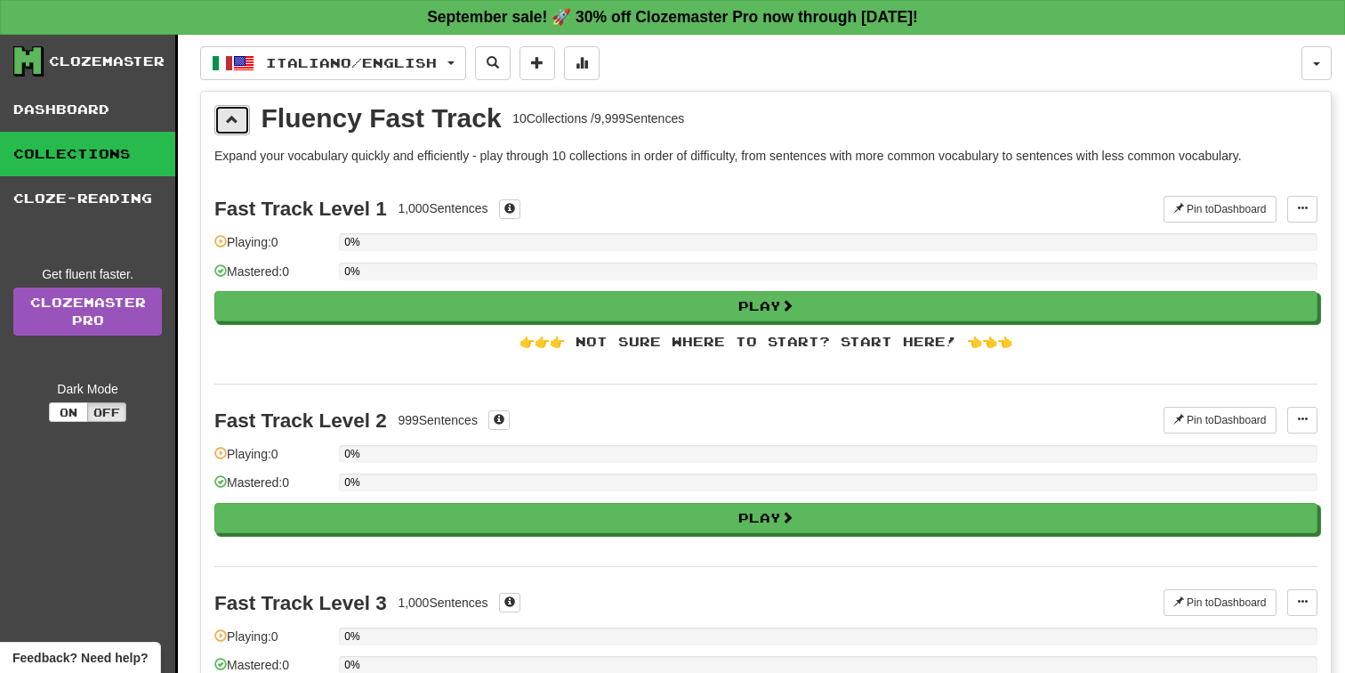
click at [241, 125] on button at bounding box center [232, 120] width 36 height 30
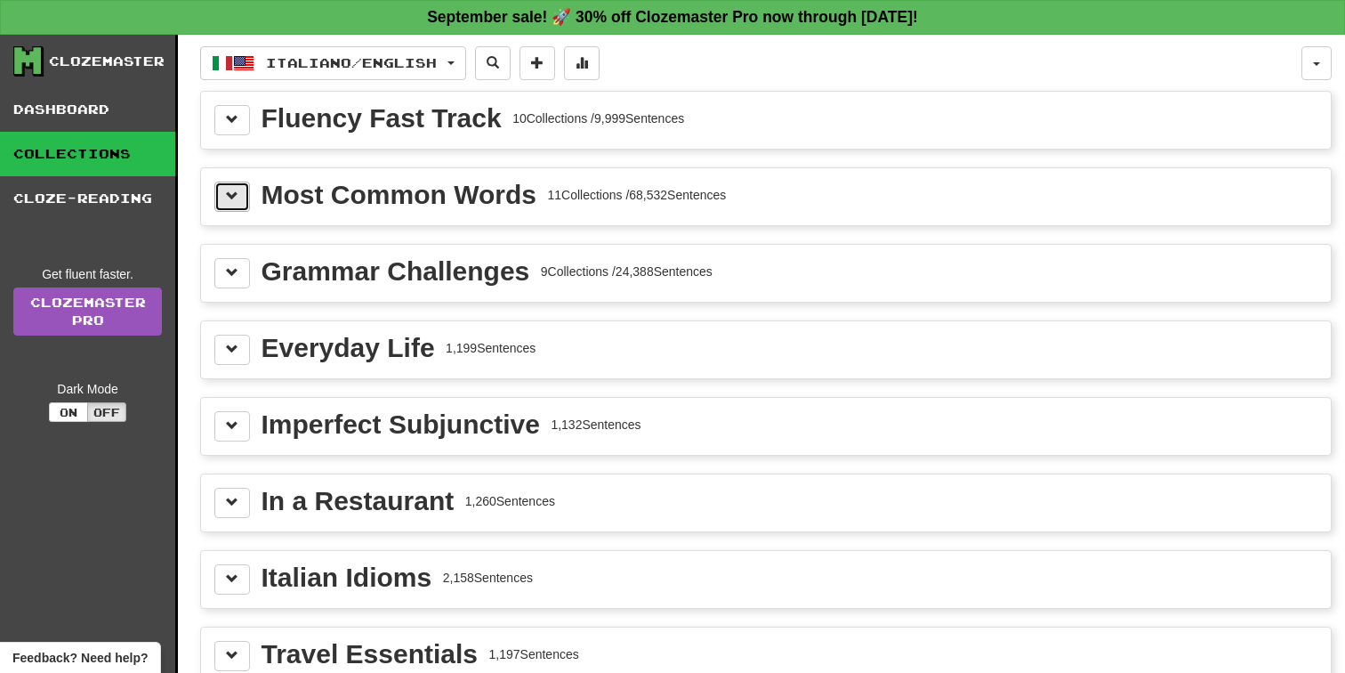
click at [235, 203] on button at bounding box center [232, 196] width 36 height 30
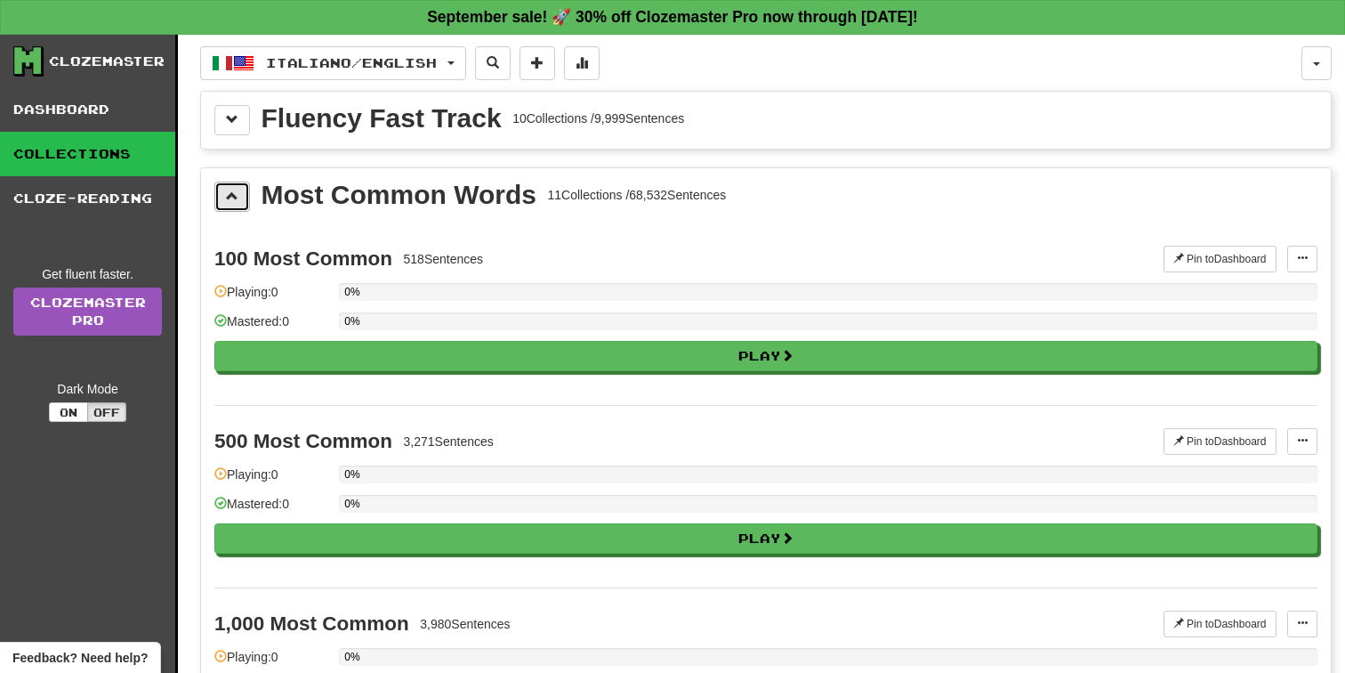
click at [235, 206] on button at bounding box center [232, 196] width 36 height 30
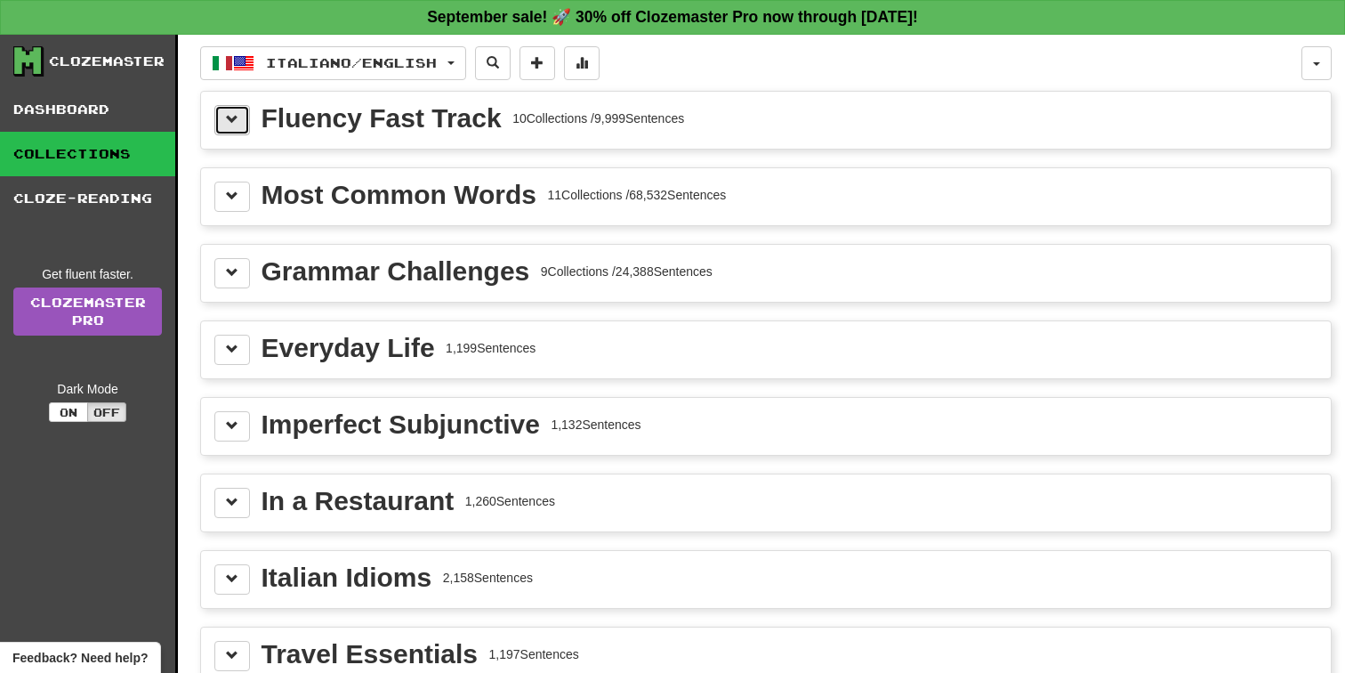
click at [238, 121] on span at bounding box center [232, 119] width 12 height 12
